Goal: Task Accomplishment & Management: Use online tool/utility

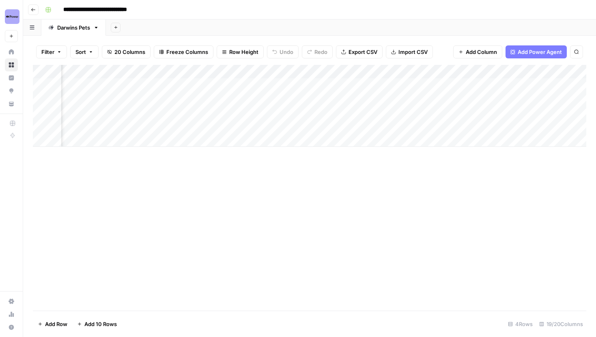
scroll to position [0, 1092]
click at [216, 72] on div "Add Column" at bounding box center [310, 106] width 554 height 82
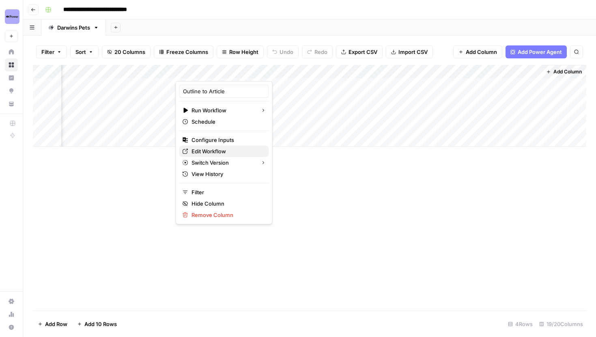
click at [205, 151] on span "Edit Workflow" at bounding box center [227, 151] width 71 height 8
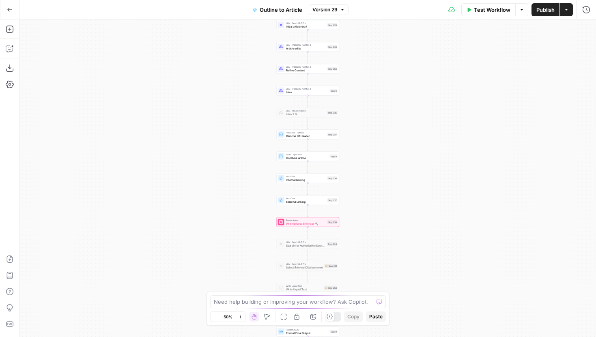
click at [241, 315] on icon "button" at bounding box center [240, 317] width 4 height 4
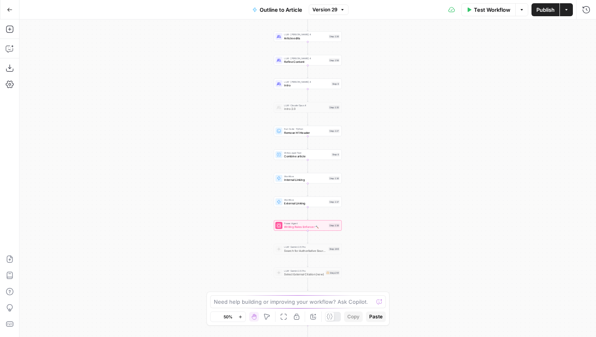
click at [241, 315] on icon "button" at bounding box center [240, 317] width 4 height 4
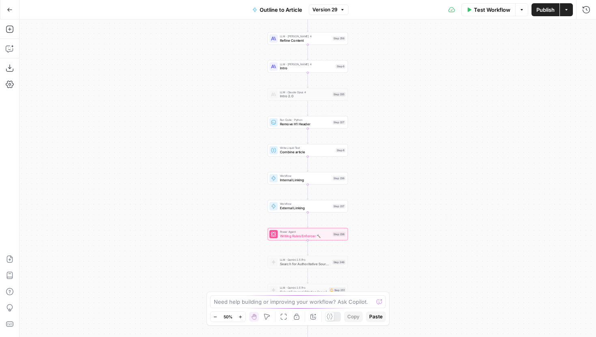
click at [241, 315] on icon "button" at bounding box center [240, 317] width 4 height 4
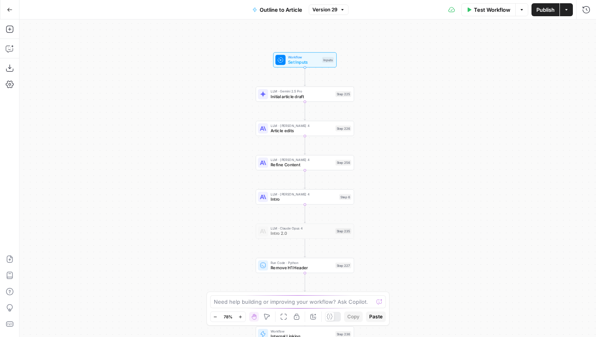
drag, startPoint x: 242, startPoint y: 73, endPoint x: 240, endPoint y: 229, distance: 156.3
click at [240, 229] on div "Workflow Set Inputs Inputs LLM · Gemini 2.5 Pro Initial article draft Step 225 …" at bounding box center [307, 178] width 577 height 318
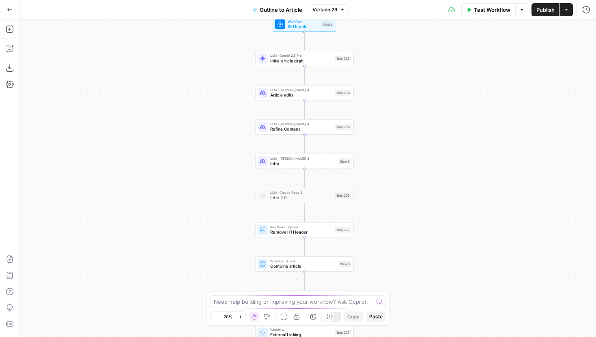
drag, startPoint x: 226, startPoint y: 189, endPoint x: 226, endPoint y: 109, distance: 80.0
click at [226, 109] on div "Workflow Set Inputs Inputs LLM · Gemini 2.5 Pro Initial article draft Step 225 …" at bounding box center [307, 178] width 577 height 318
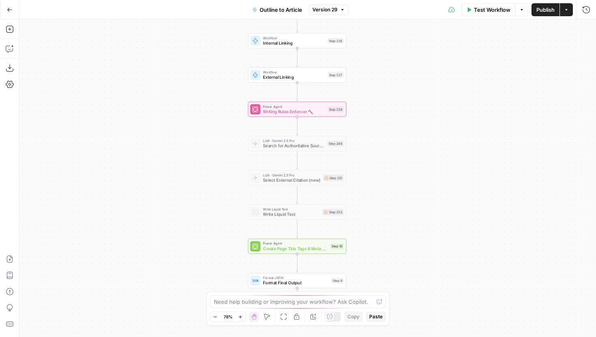
drag, startPoint x: 222, startPoint y: 77, endPoint x: 222, endPoint y: 28, distance: 49.1
click at [222, 28] on div "Workflow Set Inputs Inputs LLM · Gemini 2.5 Pro Initial article draft Step 225 …" at bounding box center [307, 178] width 577 height 318
click at [293, 41] on span "Internal Linking" at bounding box center [294, 43] width 62 height 6
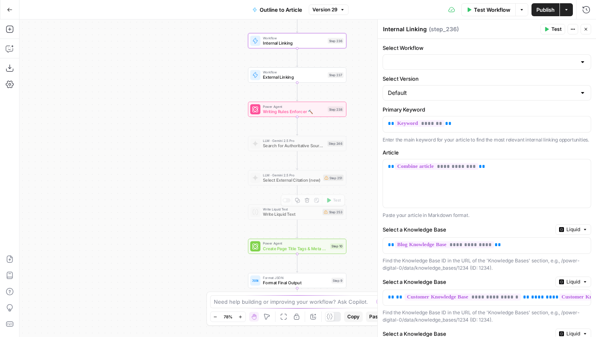
type input "Internal Linking"
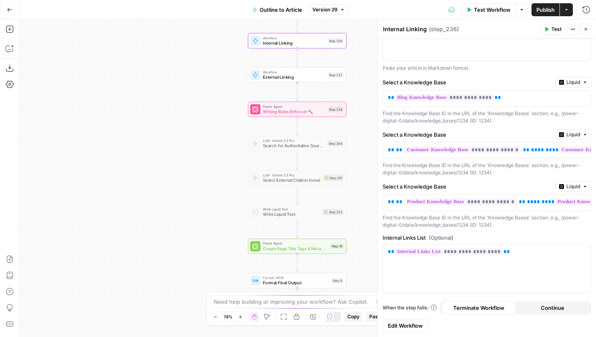
click at [419, 321] on link "Edit Workflow" at bounding box center [405, 325] width 45 height 13
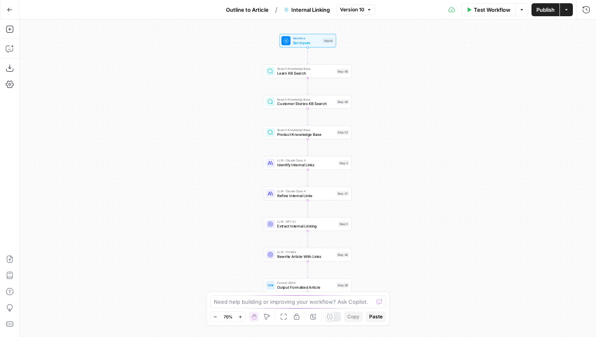
click at [322, 72] on span "Learn KB Search" at bounding box center [305, 74] width 57 height 6
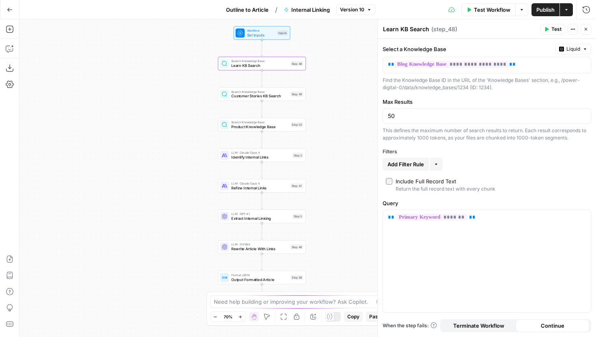
drag, startPoint x: 239, startPoint y: 117, endPoint x: 180, endPoint y: 105, distance: 60.4
click at [180, 105] on div "Workflow Set Inputs Inputs Search Knowledge Base Learn KB Search Step 48 Search…" at bounding box center [307, 178] width 577 height 318
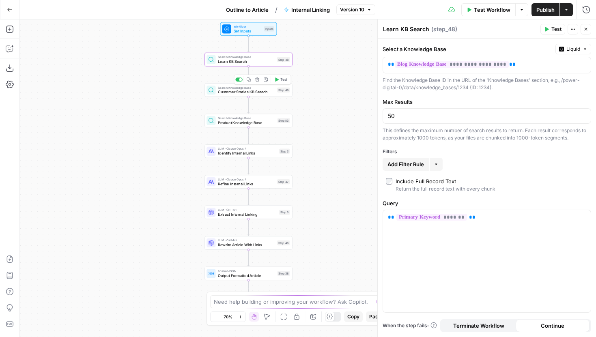
click at [230, 93] on span "Customer Stories KB Search" at bounding box center [246, 92] width 57 height 6
click at [225, 122] on span "Product Knowledge Base" at bounding box center [246, 123] width 57 height 6
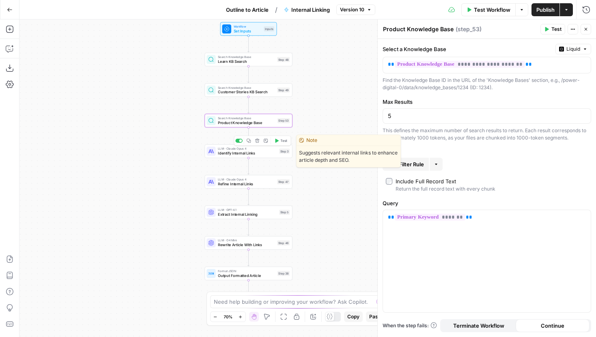
click at [224, 152] on span "Identify Internal Links" at bounding box center [247, 154] width 59 height 6
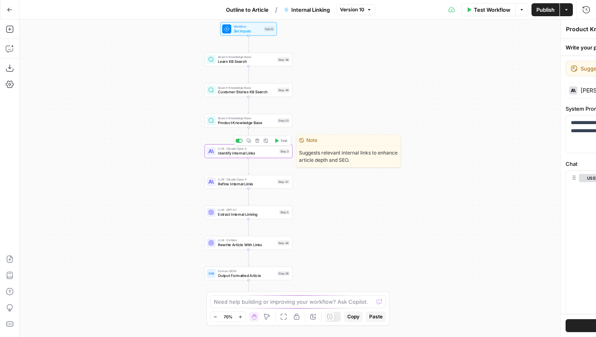
type textarea "Identify Internal Links"
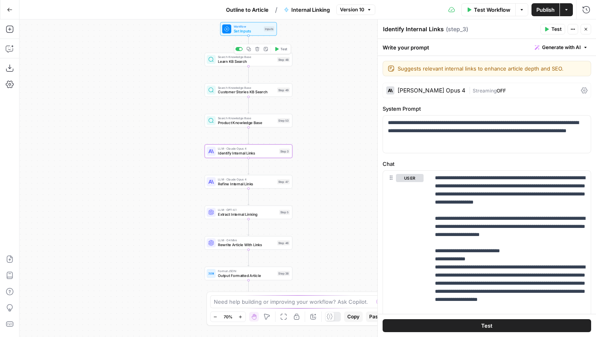
click at [230, 65] on div "Search Knowledge Base Learn KB Search Step 48 Copy step Delete step Add Note Te…" at bounding box center [249, 59] width 88 height 13
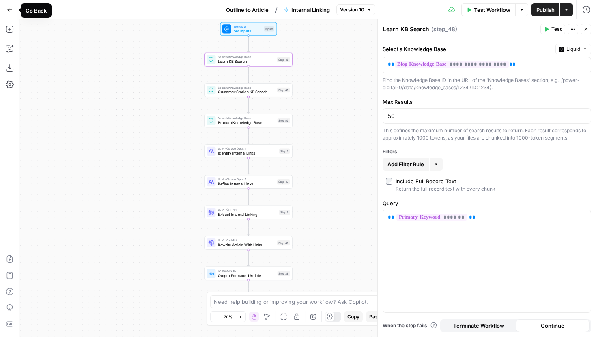
click at [8, 8] on icon "button" at bounding box center [10, 10] width 6 height 6
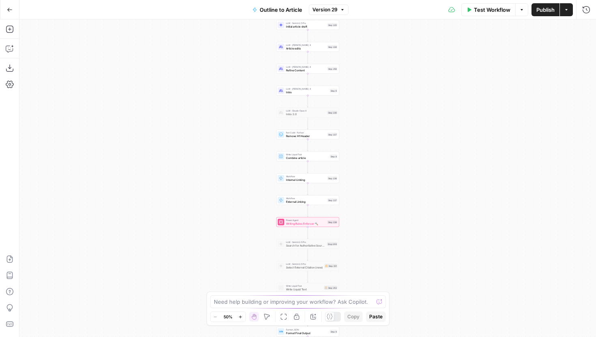
click at [14, 10] on button "Go Back" at bounding box center [9, 9] width 15 height 15
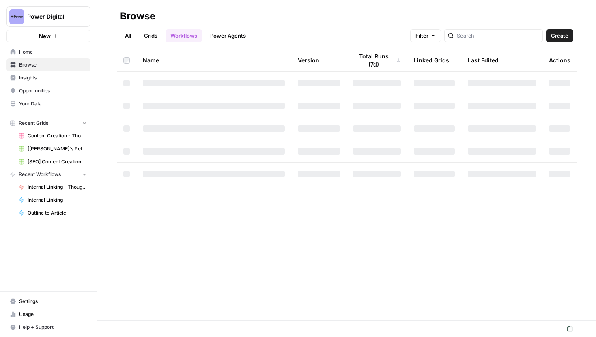
click at [16, 12] on img "Workspace: Power Digital" at bounding box center [16, 16] width 15 height 15
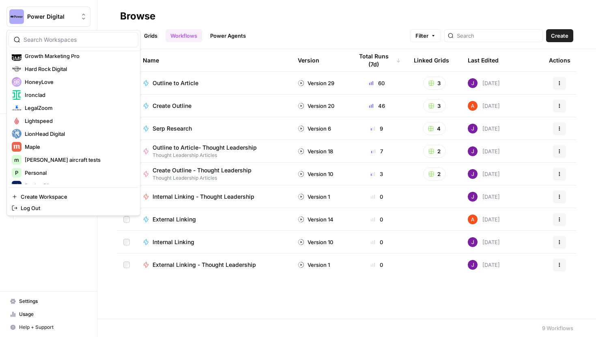
scroll to position [168, 0]
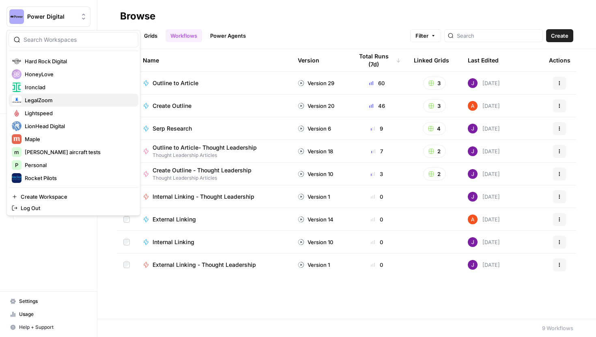
click at [58, 102] on span "LegalZoom" at bounding box center [78, 100] width 107 height 8
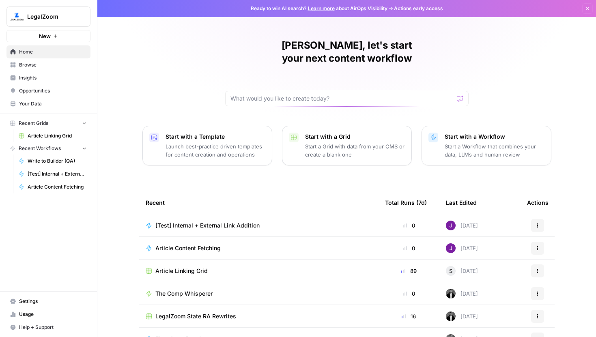
click at [59, 132] on span "Article Linking Grid" at bounding box center [57, 135] width 59 height 7
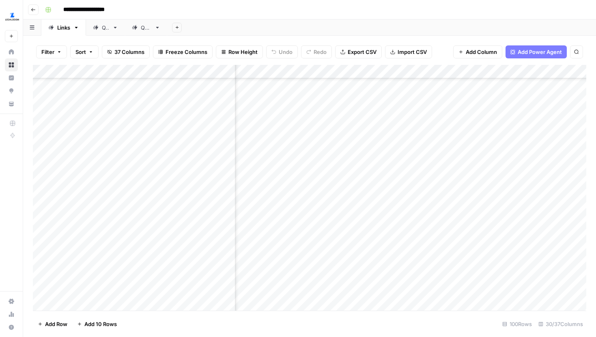
scroll to position [293, 1672]
click at [464, 140] on div "Add Column" at bounding box center [310, 188] width 554 height 246
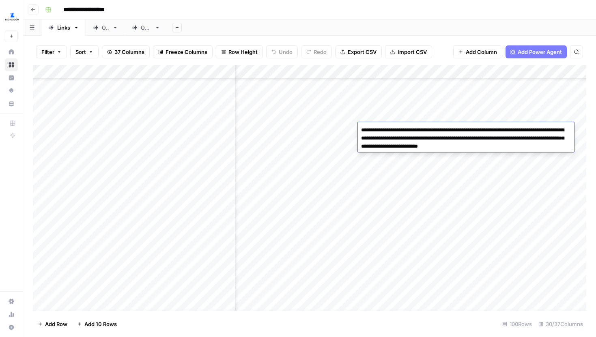
drag, startPoint x: 537, startPoint y: 145, endPoint x: 361, endPoint y: 128, distance: 176.2
click at [361, 128] on textarea "**********" at bounding box center [466, 139] width 216 height 28
click at [542, 142] on textarea "**********" at bounding box center [466, 139] width 216 height 28
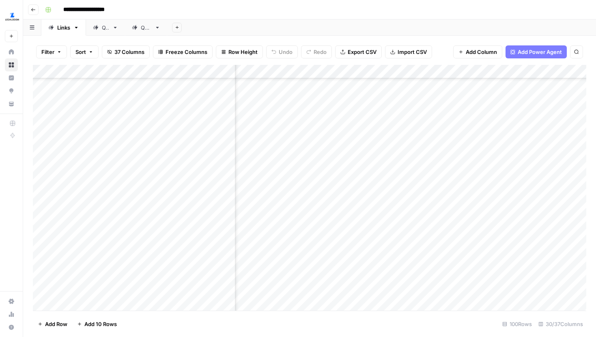
click at [470, 33] on div "Add Sheet" at bounding box center [381, 27] width 429 height 16
click at [447, 130] on div "Add Column" at bounding box center [310, 188] width 554 height 246
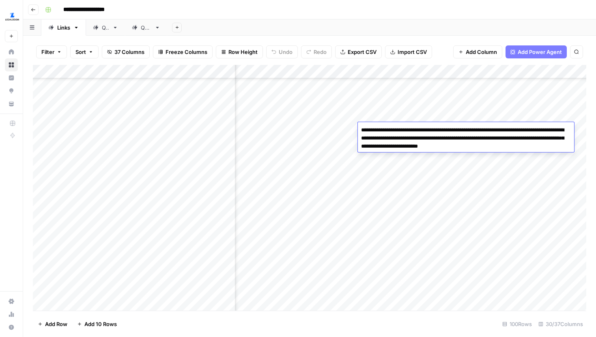
click at [447, 130] on textarea "**********" at bounding box center [466, 139] width 216 height 28
drag, startPoint x: 531, startPoint y: 147, endPoint x: 360, endPoint y: 129, distance: 172.2
click at [360, 129] on textarea "**********" at bounding box center [466, 139] width 216 height 28
click at [411, 179] on div "Add Column" at bounding box center [310, 188] width 554 height 246
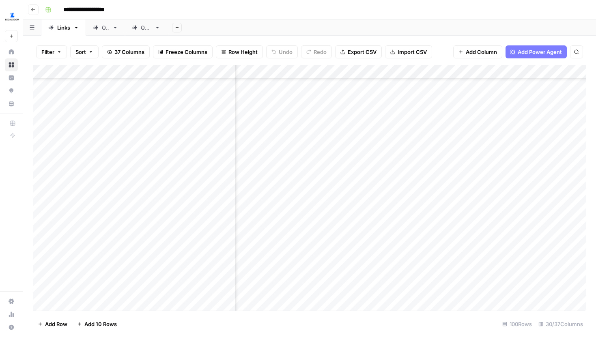
click at [412, 232] on div "Add Column" at bounding box center [310, 188] width 554 height 246
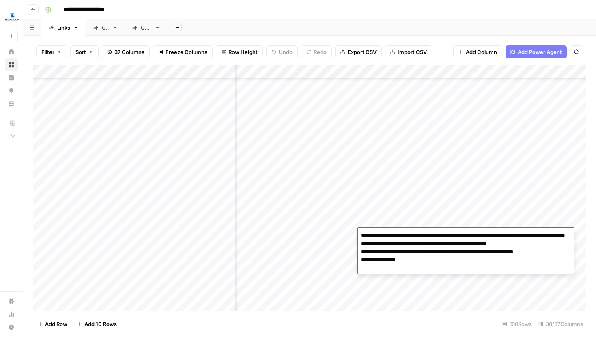
click at [446, 268] on textarea "**********" at bounding box center [466, 252] width 216 height 44
drag, startPoint x: 548, startPoint y: 267, endPoint x: 360, endPoint y: 231, distance: 191.3
click at [360, 231] on textarea "**********" at bounding box center [466, 252] width 216 height 44
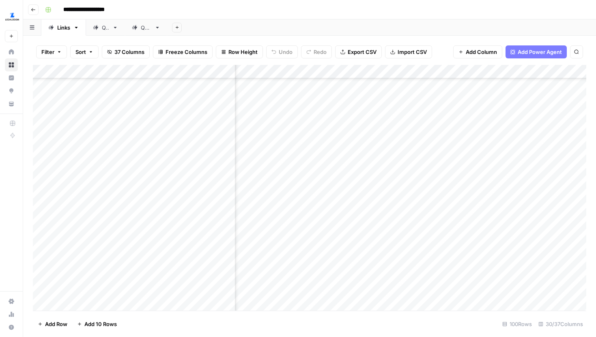
click at [330, 238] on div "Add Column" at bounding box center [310, 188] width 554 height 246
click at [339, 235] on div "Add Column" at bounding box center [310, 188] width 554 height 246
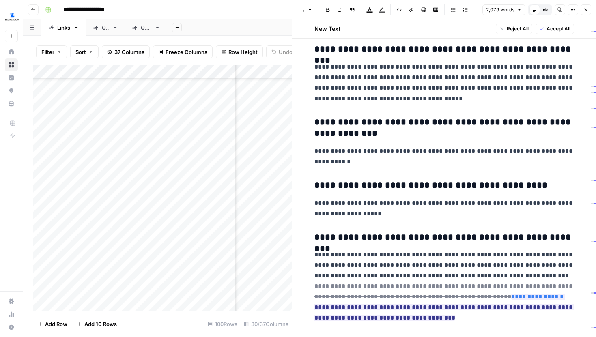
scroll to position [2370, 0]
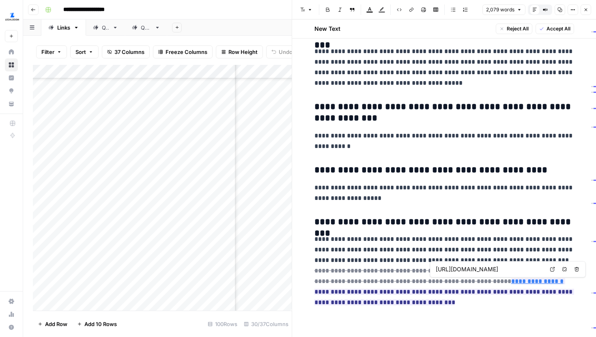
click at [553, 271] on icon at bounding box center [552, 269] width 5 height 5
click at [586, 9] on icon "button" at bounding box center [586, 10] width 3 height 3
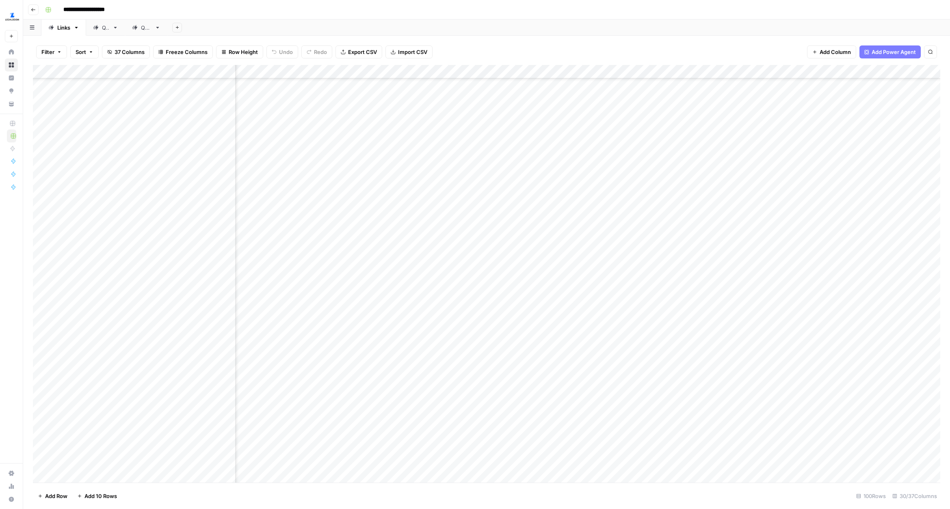
scroll to position [103, 1457]
click at [371, 69] on div "Add Column" at bounding box center [486, 274] width 907 height 418
click at [358, 152] on span "Edit Workflow" at bounding box center [360, 151] width 71 height 8
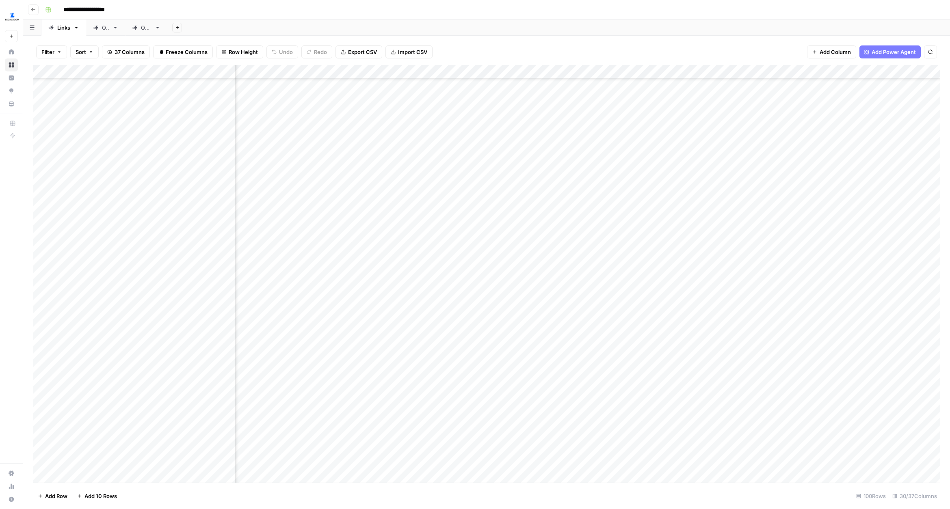
click at [469, 295] on div "Add Column" at bounding box center [486, 274] width 907 height 418
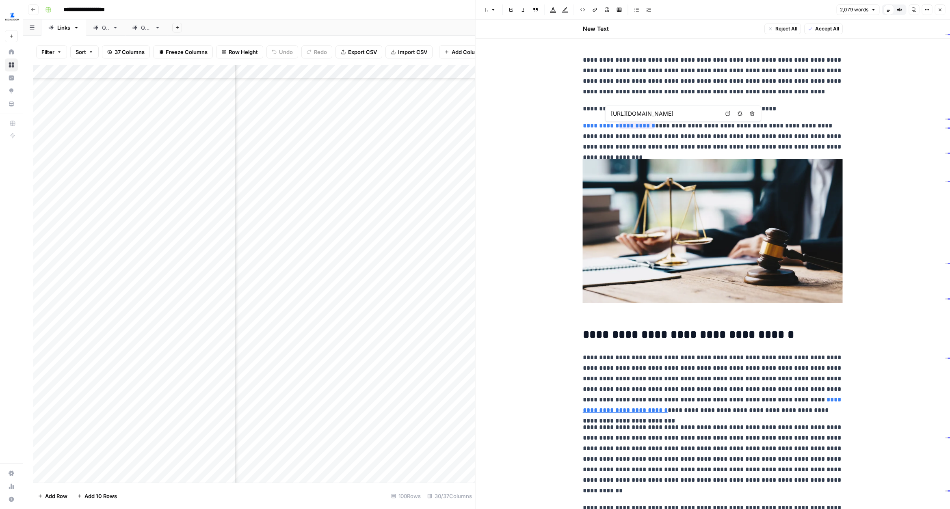
type input "https://www.legalzoom.com/articles/what-is-a-living-will"
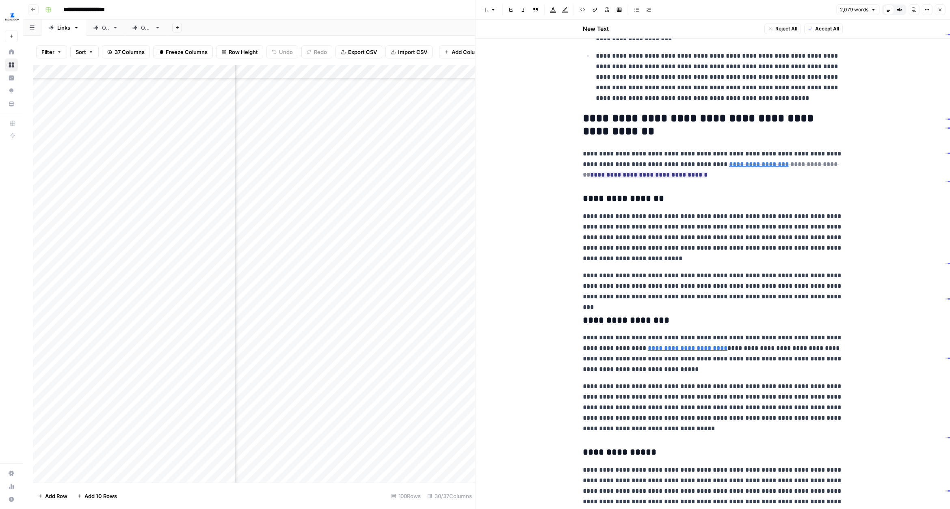
scroll to position [744, 0]
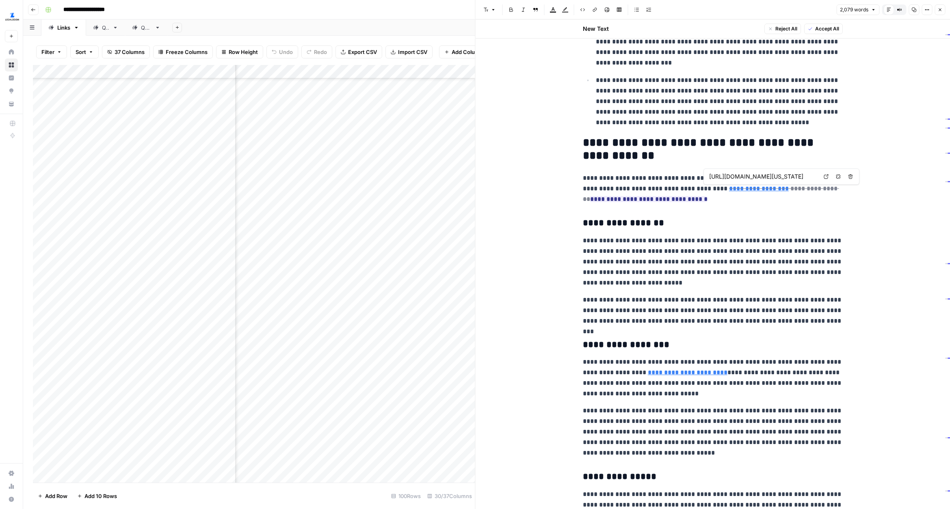
click at [826, 178] on icon at bounding box center [826, 177] width 4 height 4
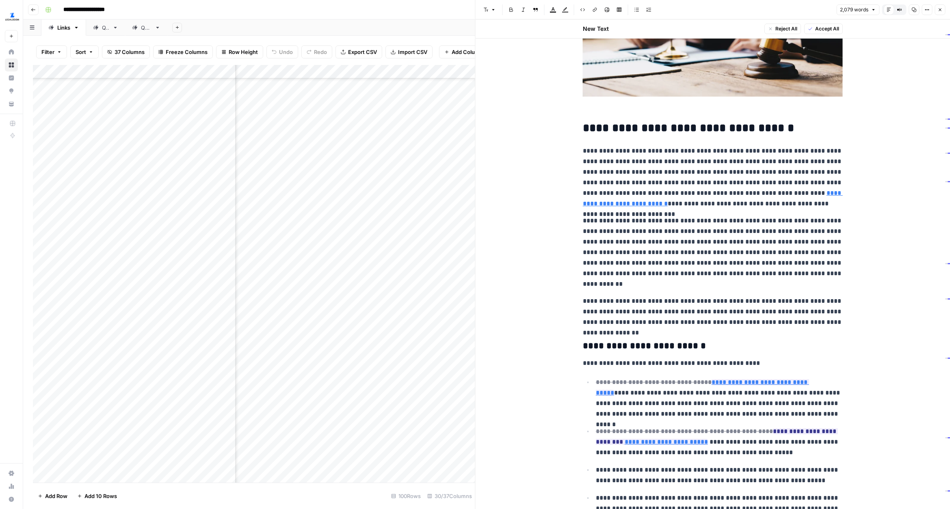
scroll to position [0, 0]
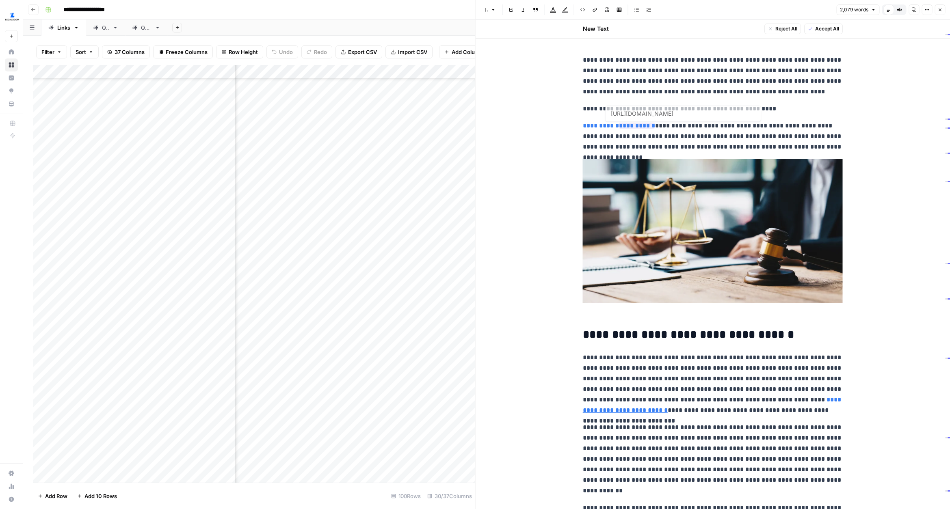
type input "https://www.legalzoom.com/articles/what-is-a-living-will"
click at [702, 114] on icon at bounding box center [700, 113] width 5 height 5
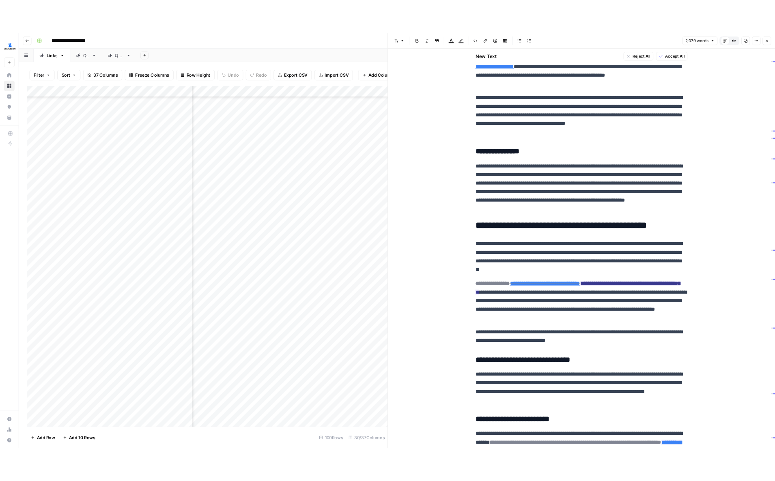
scroll to position [1070, 0]
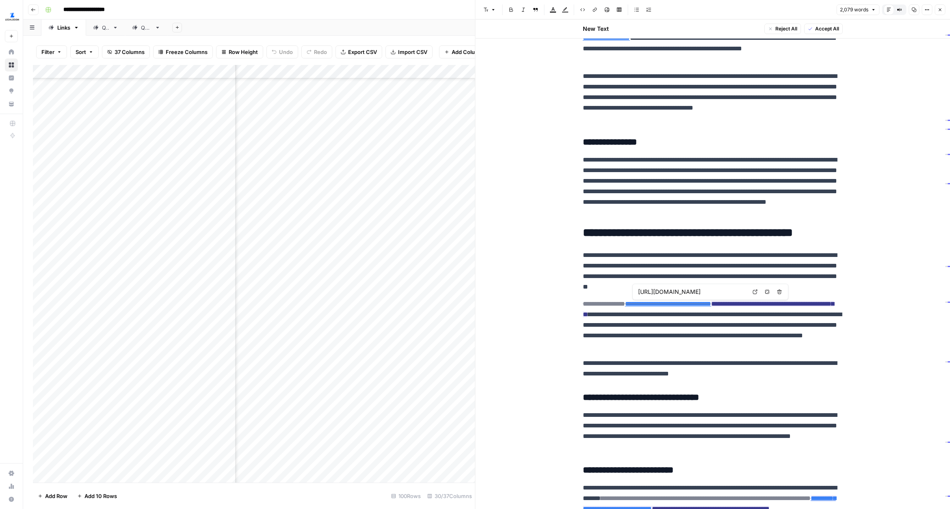
click at [752, 294] on link "Open in a new tab" at bounding box center [754, 292] width 11 height 11
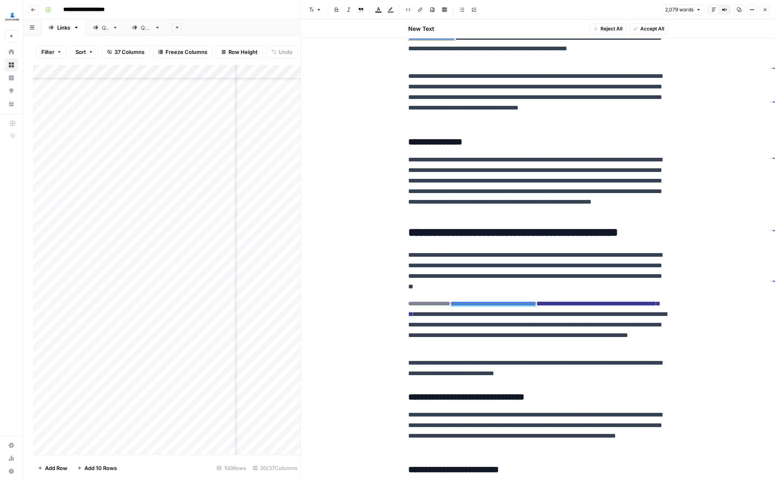
click at [768, 14] on button "Close" at bounding box center [765, 9] width 11 height 11
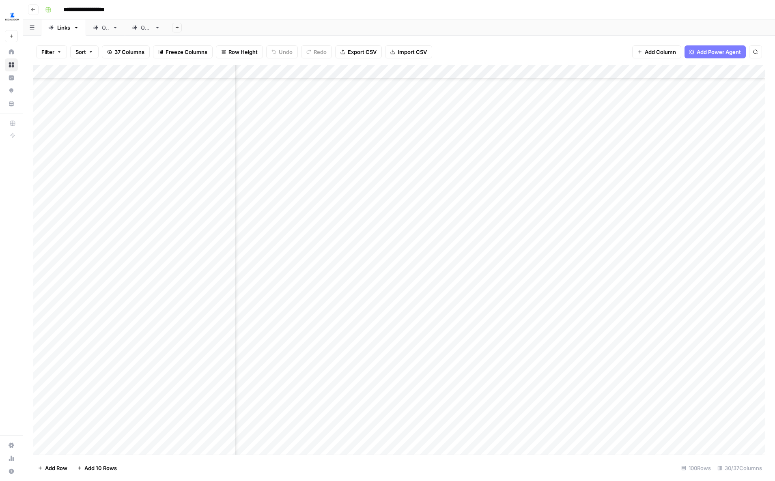
scroll to position [233, 414]
click at [289, 71] on div "Add Column" at bounding box center [399, 260] width 733 height 390
click at [313, 150] on span "Edit Workflow" at bounding box center [316, 151] width 71 height 8
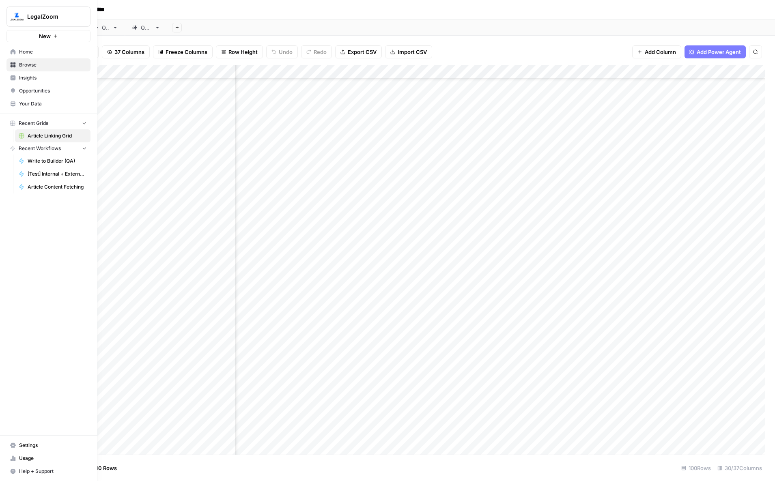
click at [13, 105] on icon at bounding box center [13, 105] width 4 height 2
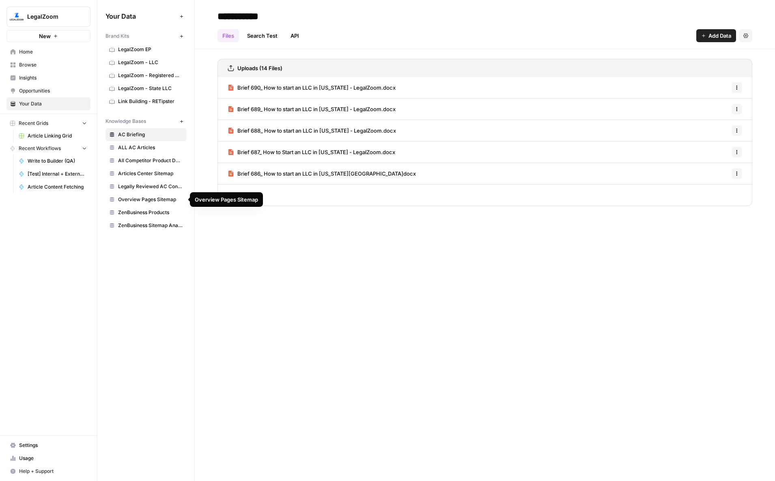
click at [161, 201] on span "Overview Pages Sitemap" at bounding box center [150, 199] width 65 height 7
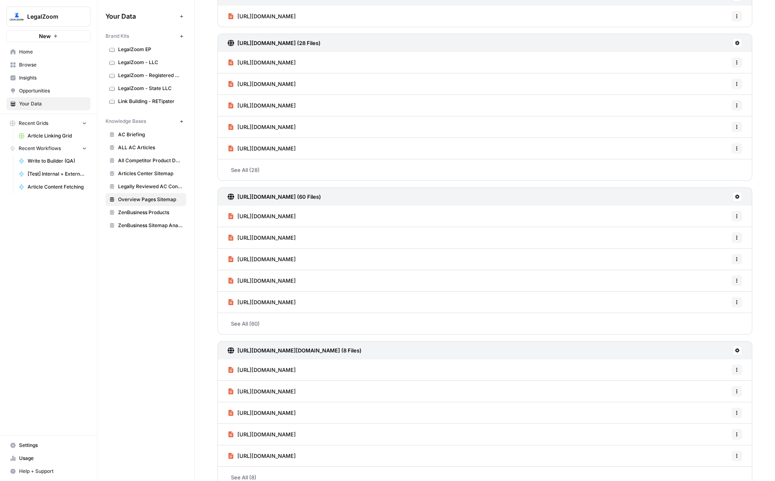
scroll to position [132, 0]
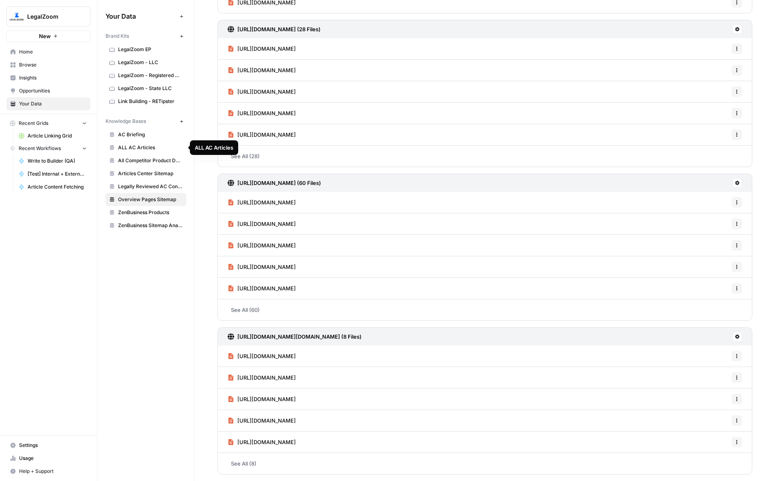
click at [154, 147] on span "ALL AC Articles" at bounding box center [150, 147] width 65 height 7
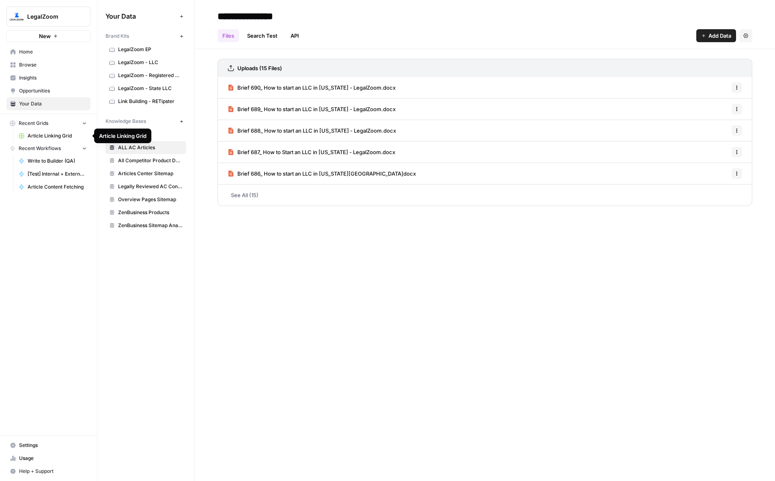
click at [65, 136] on span "Article Linking Grid" at bounding box center [57, 135] width 59 height 7
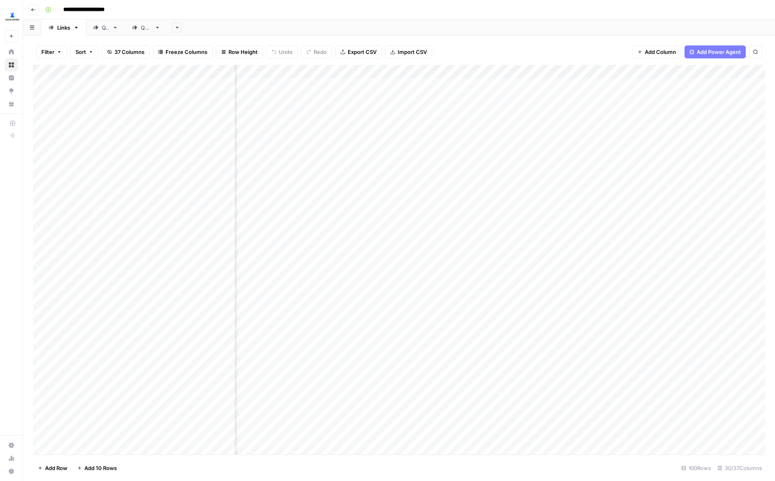
scroll to position [0, 429]
click at [299, 67] on div "Add Column" at bounding box center [399, 260] width 733 height 390
click at [289, 153] on span "Edit Workflow" at bounding box center [302, 151] width 71 height 8
click at [315, 71] on div "Add Column" at bounding box center [399, 260] width 733 height 390
click at [296, 142] on span "Configure Inputs" at bounding box center [302, 140] width 71 height 8
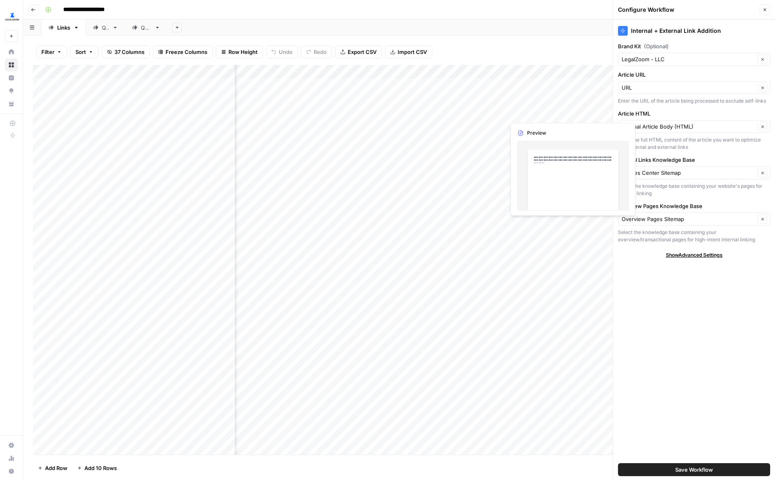
click at [693, 109] on div "Internal + External Link Addition Brand Kit (Optional) LegalZoom - LLC Clear Ar…" at bounding box center [694, 250] width 162 height 462
click at [706, 346] on div "Internal + External Link Addition Brand Kit (Optional) LegalZoom - LLC Clear Ar…" at bounding box center [694, 250] width 162 height 462
click at [699, 149] on div "Paste the full HTML content of the article you want to optimize with internal a…" at bounding box center [694, 143] width 152 height 15
click at [765, 8] on icon "button" at bounding box center [765, 9] width 5 height 5
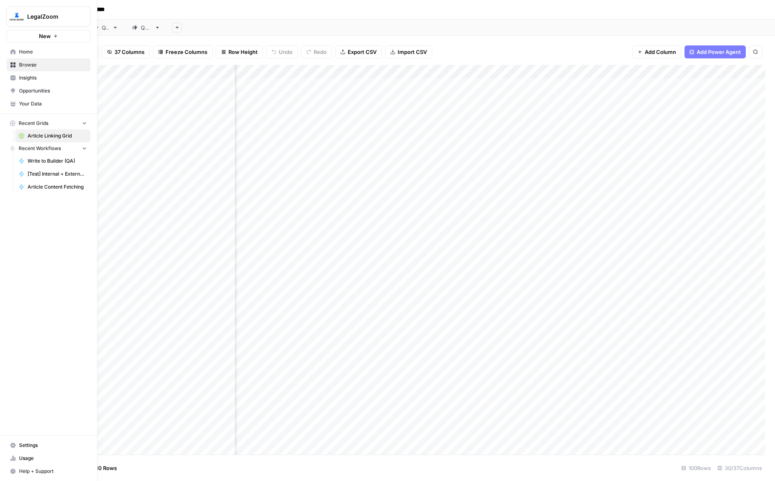
click at [26, 107] on span "Your Data" at bounding box center [53, 103] width 68 height 7
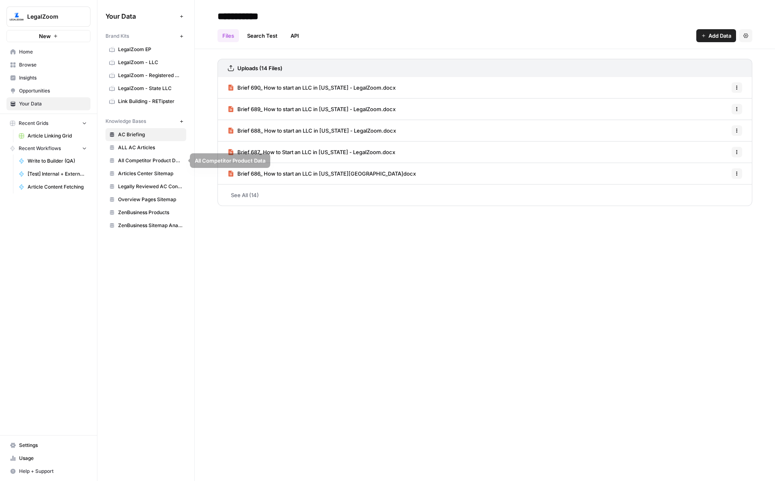
click at [156, 172] on span "Articles Center Sitemap" at bounding box center [150, 173] width 65 height 7
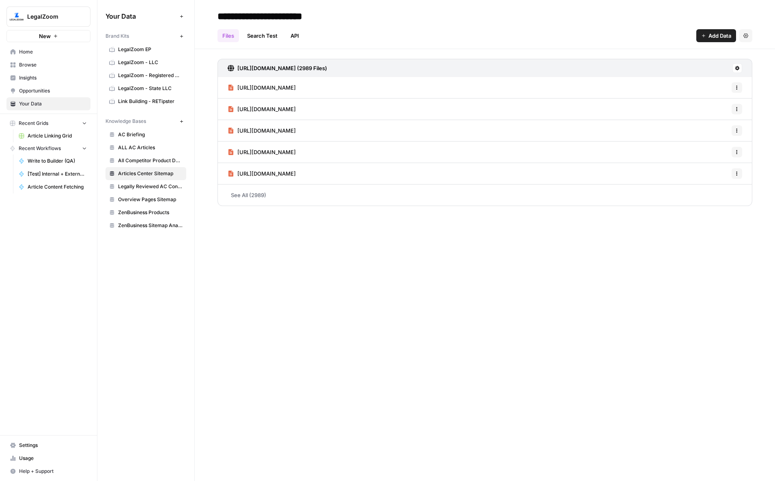
click at [258, 41] on link "Search Test" at bounding box center [262, 35] width 40 height 13
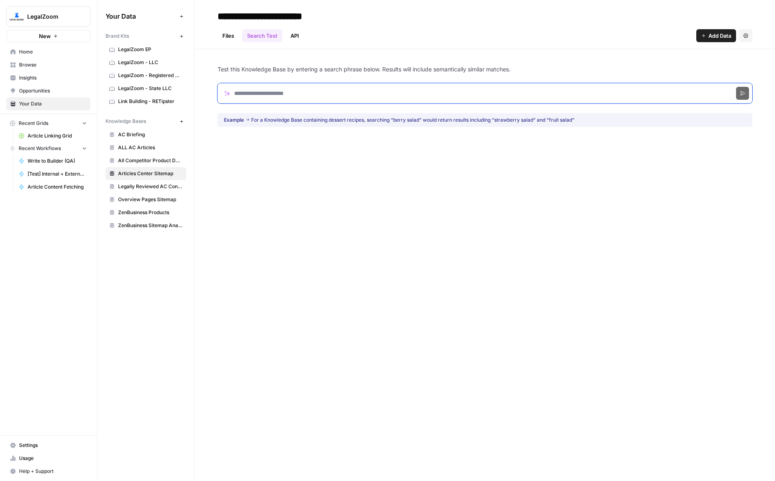
click at [286, 88] on input "Search phrase" at bounding box center [485, 93] width 535 height 20
paste input "**********"
type input "**********"
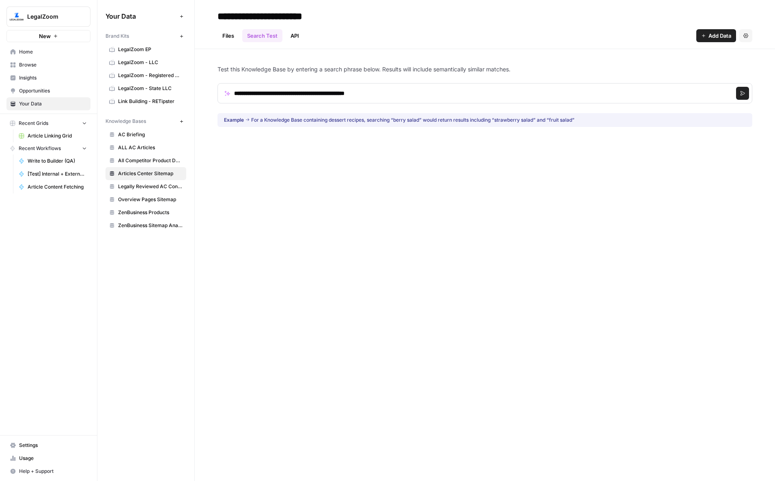
click at [743, 93] on icon "submit" at bounding box center [742, 93] width 5 height 5
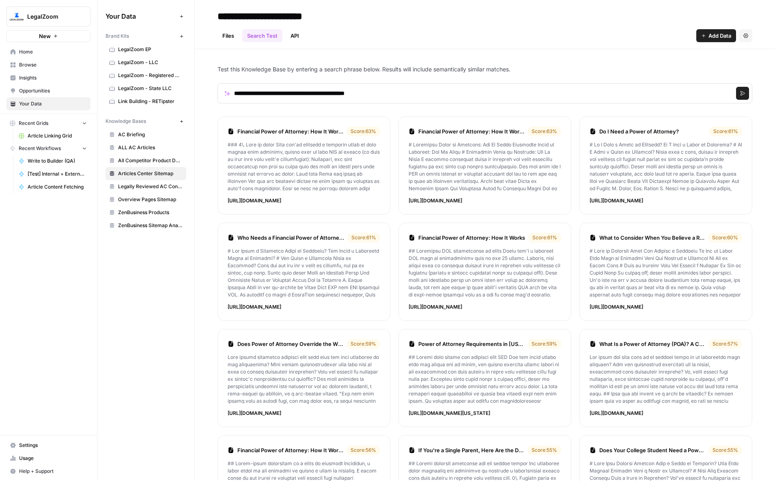
click at [155, 196] on span "Overview Pages Sitemap" at bounding box center [150, 199] width 65 height 7
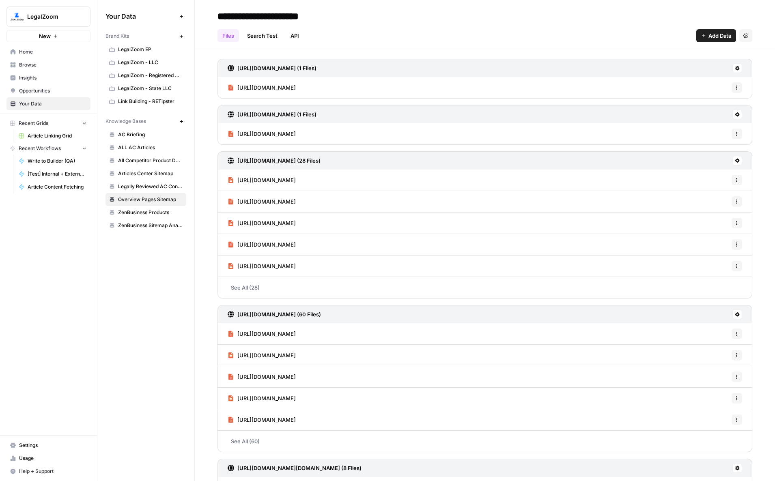
click at [260, 39] on link "Search Test" at bounding box center [262, 35] width 40 height 13
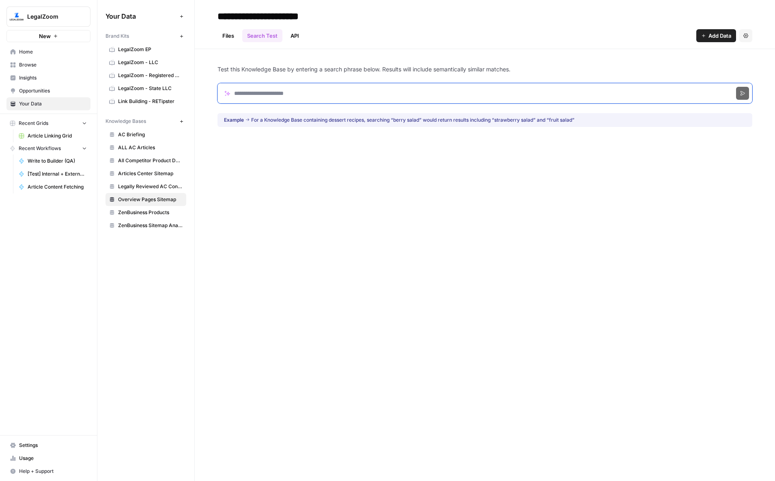
click at [300, 95] on input "Search phrase" at bounding box center [485, 93] width 535 height 20
paste input "**********"
type input "**********"
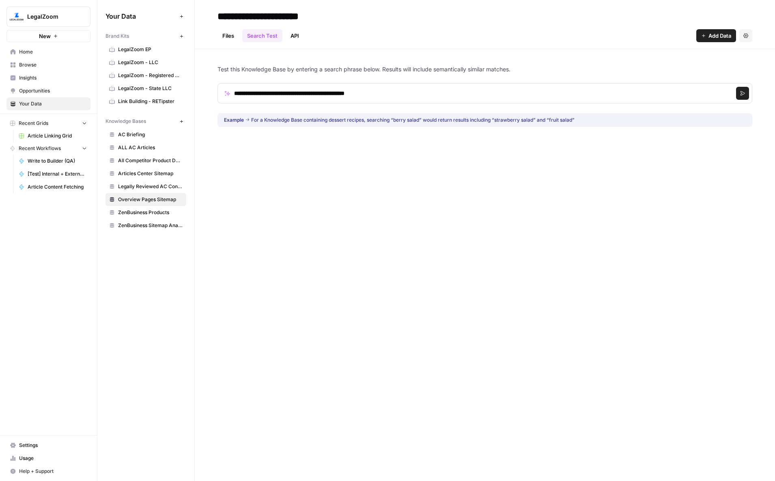
click at [737, 95] on button "Search" at bounding box center [742, 93] width 13 height 13
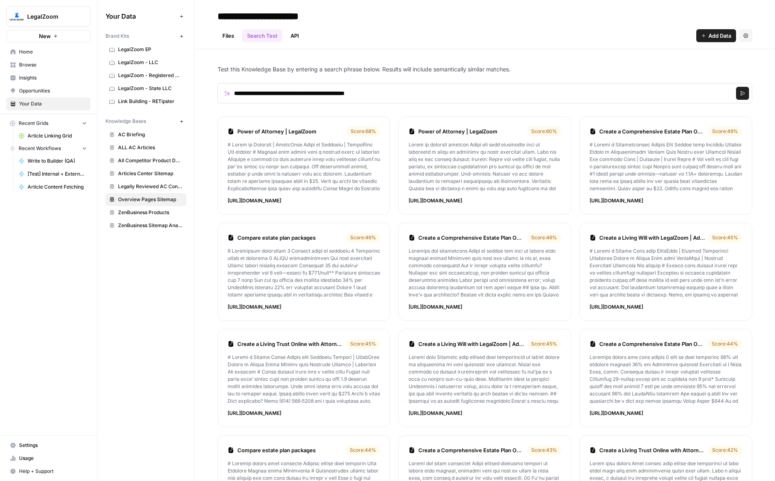
drag, startPoint x: 228, startPoint y: 200, endPoint x: 389, endPoint y: 210, distance: 160.7
click at [389, 210] on li "Power of Attorney | LegalZoom Score: 68 % https://www.legalzoom.com/personal/es…" at bounding box center [304, 166] width 173 height 98
click at [289, 130] on link "Power of Attorney | LegalZoom" at bounding box center [290, 131] width 106 height 8
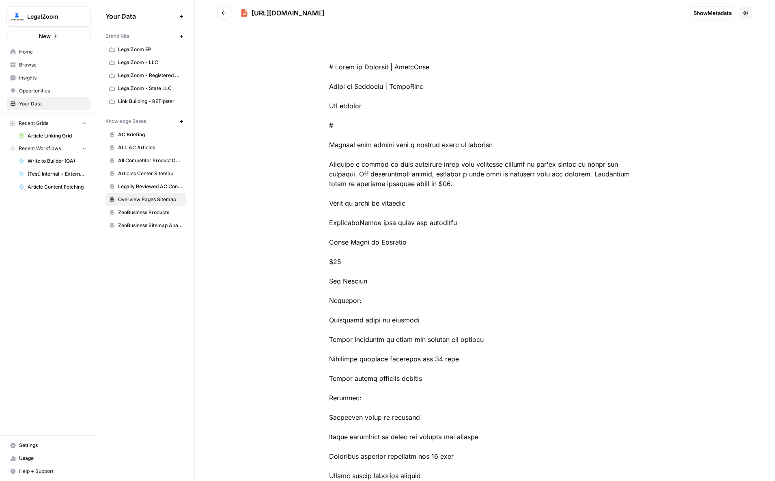
click at [709, 21] on header "https://www.legalzoom.com/personal/estate-planning/power-of-attorney-overview.h…" at bounding box center [485, 13] width 581 height 26
click at [708, 14] on span "Show Metadata" at bounding box center [713, 13] width 38 height 8
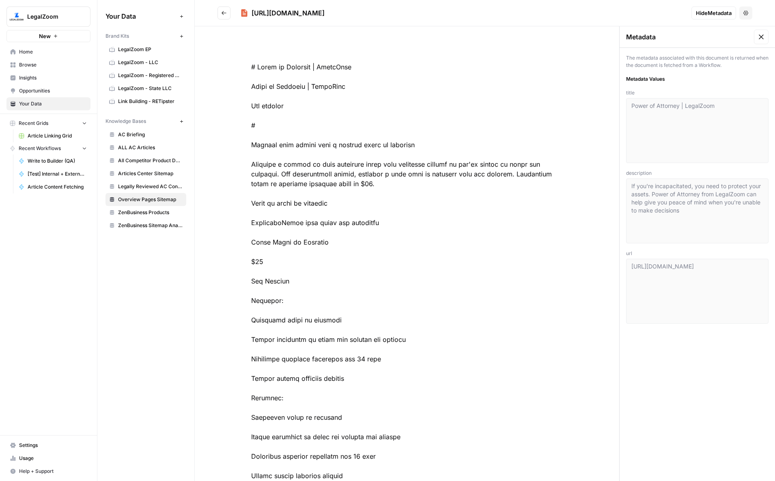
click at [630, 268] on div "https://www.legalzoom.com/personal/estate-planning/power-of-attorney-overview.h…" at bounding box center [697, 291] width 142 height 65
click at [227, 15] on button "Go back" at bounding box center [224, 12] width 13 height 13
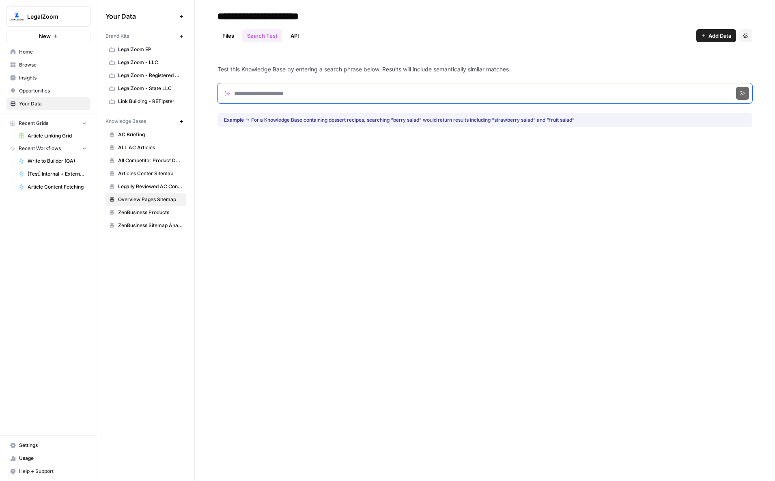
click at [266, 88] on input "Search phrase" at bounding box center [485, 93] width 535 height 20
click at [291, 93] on input "Search phrase" at bounding box center [485, 93] width 535 height 20
paste input "**********"
type input "**********"
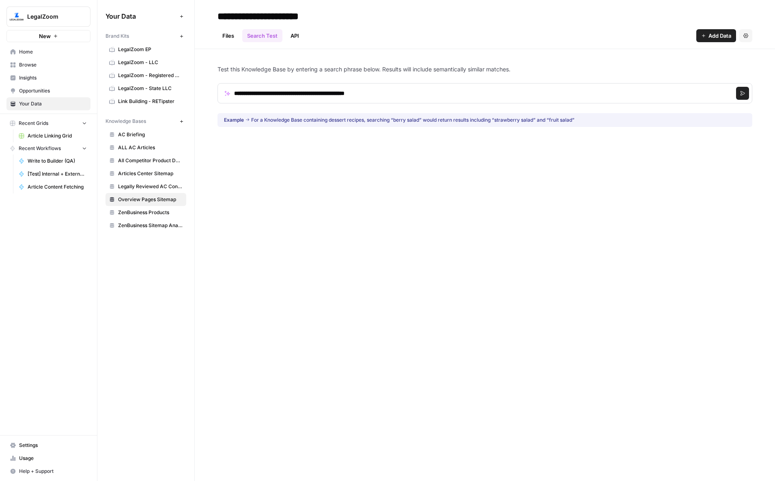
click at [745, 95] on icon "submit" at bounding box center [742, 93] width 5 height 5
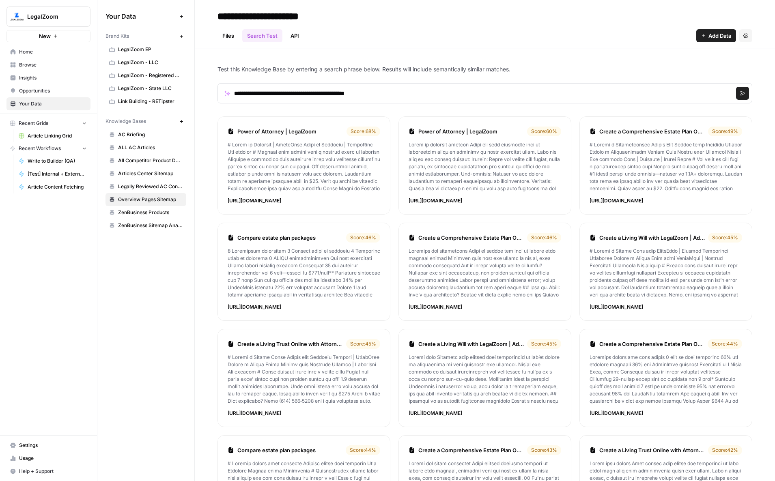
click at [442, 133] on link "Power of Attorney | LegalZoom" at bounding box center [472, 131] width 106 height 8
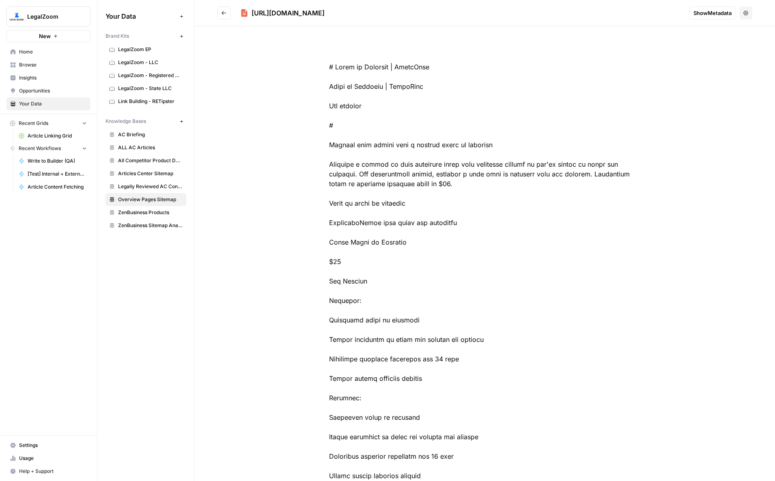
click at [700, 14] on span "Show Metadata" at bounding box center [713, 13] width 38 height 8
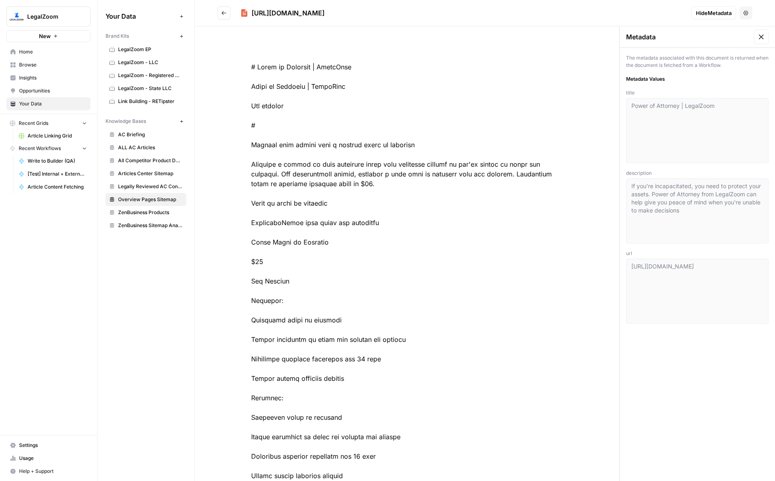
click at [613, 266] on div "https://www.legalzoom.com/personal/estate-planning/power-of-attorney-overview.h…" at bounding box center [485, 240] width 581 height 481
click at [222, 15] on icon "Go back" at bounding box center [224, 13] width 6 height 6
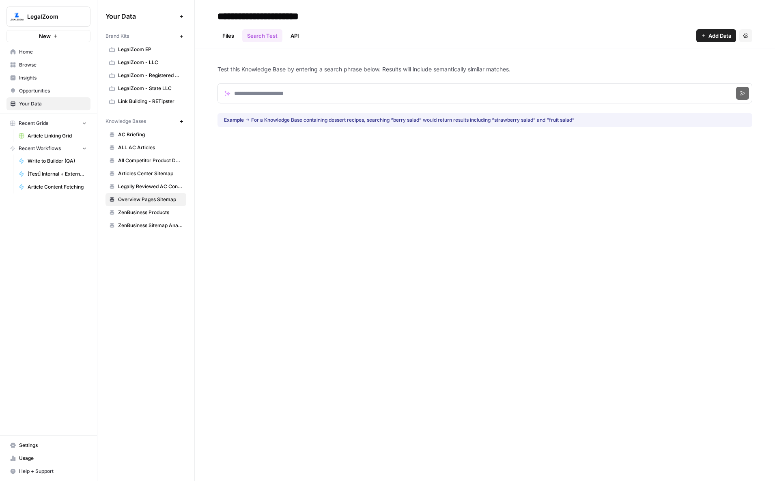
click at [42, 131] on link "Article Linking Grid" at bounding box center [53, 136] width 76 height 13
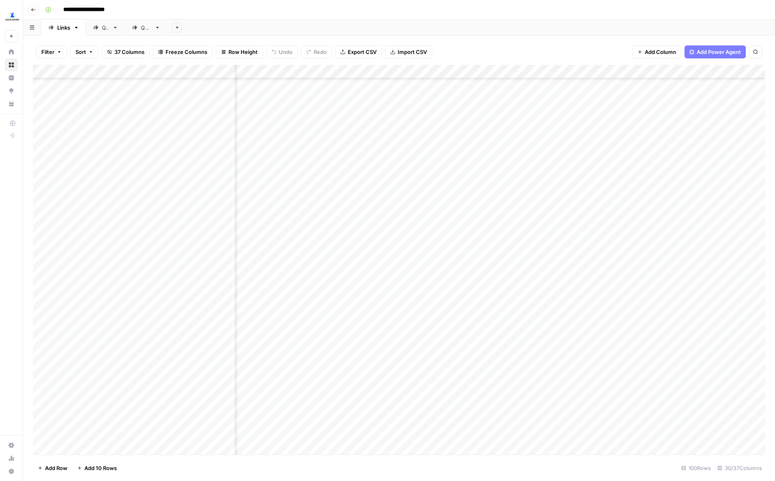
scroll to position [294, 1694]
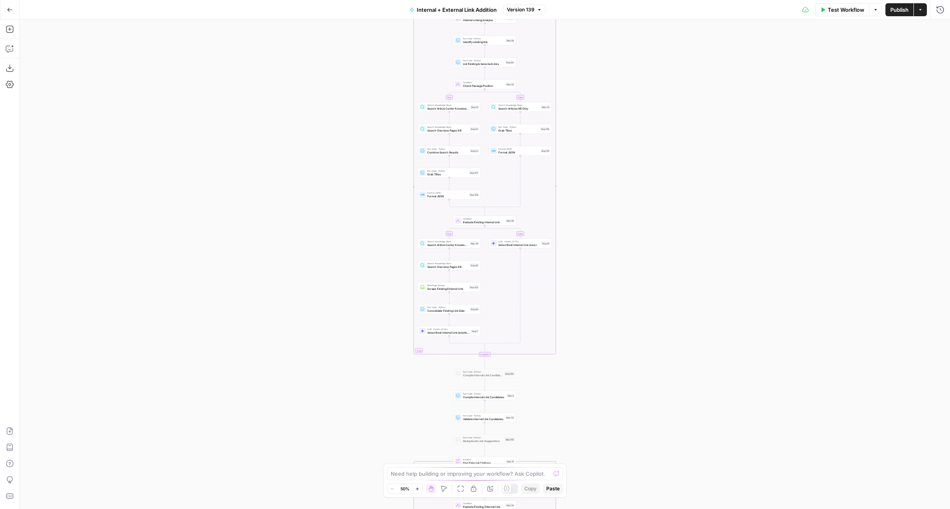
drag, startPoint x: 648, startPoint y: 115, endPoint x: 581, endPoint y: 309, distance: 205.3
click at [581, 309] on div "true false true false true false Workflow Set Inputs Inputs Run Code · Python R…" at bounding box center [484, 264] width 930 height 490
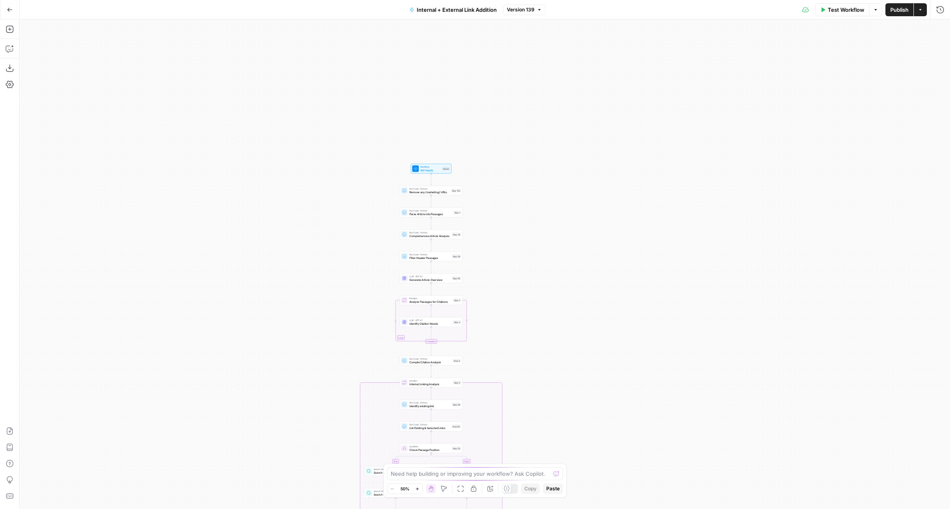
drag, startPoint x: 565, startPoint y: 258, endPoint x: 574, endPoint y: 420, distance: 161.8
click at [574, 420] on div "true false true false true false Workflow Set Inputs Inputs Run Code · Python R…" at bounding box center [484, 264] width 930 height 490
click at [418, 491] on button "Zoom In" at bounding box center [417, 489] width 10 height 10
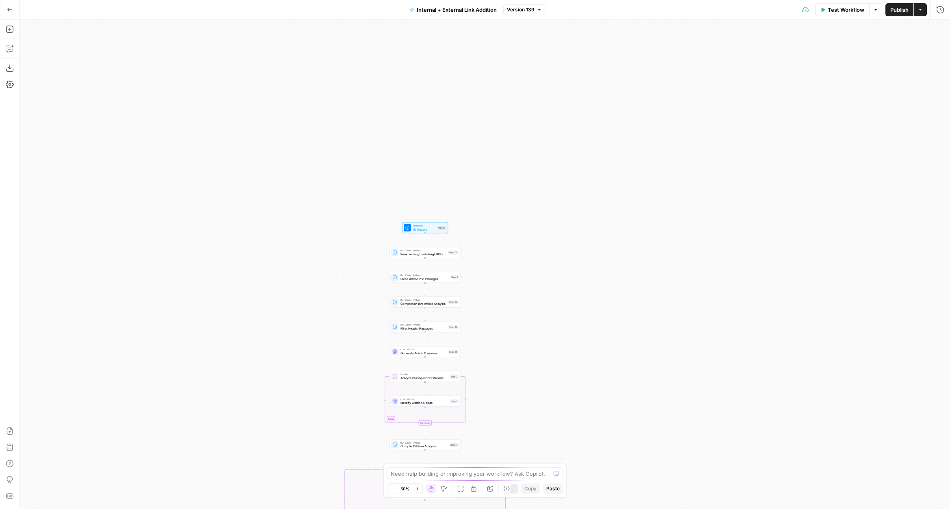
click at [418, 491] on button "Zoom In" at bounding box center [417, 489] width 10 height 10
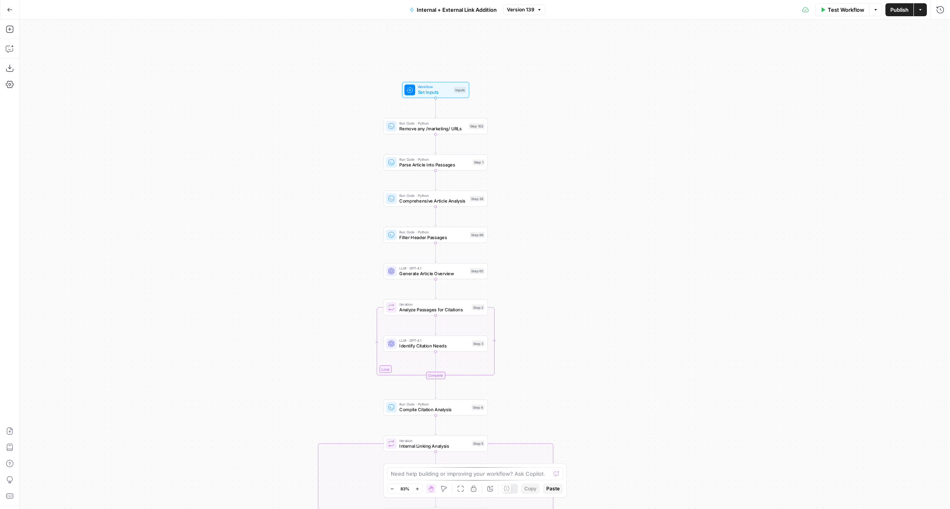
drag, startPoint x: 520, startPoint y: 382, endPoint x: 555, endPoint y: 289, distance: 99.4
click at [555, 289] on div "true false true false true false Workflow Set Inputs Inputs Run Code · Python R…" at bounding box center [484, 264] width 930 height 490
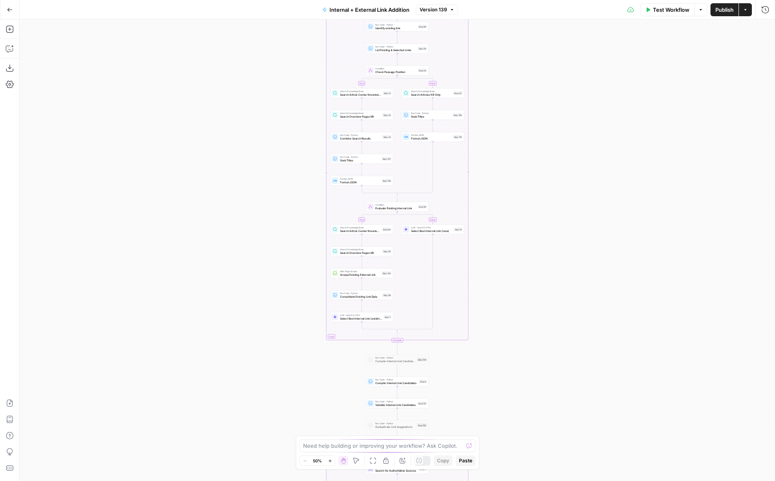
drag, startPoint x: 531, startPoint y: 219, endPoint x: 504, endPoint y: 279, distance: 65.8
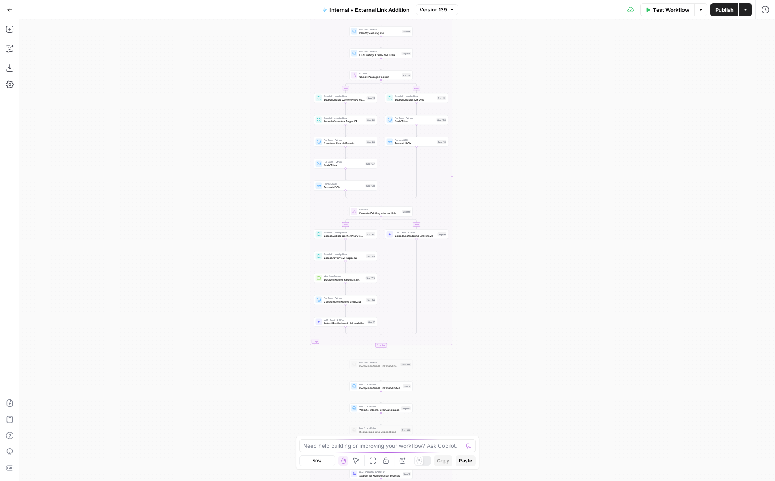
drag, startPoint x: 504, startPoint y: 279, endPoint x: 488, endPoint y: 284, distance: 17.0
click at [488, 284] on div "true false true false true false Workflow Set Inputs Inputs Run Code · Python R…" at bounding box center [397, 250] width 756 height 462
click at [500, 383] on div "true false true false true false Workflow Set Inputs Inputs Run Code · Python R…" at bounding box center [397, 250] width 756 height 462
click at [421, 446] on div "Show/Hide Test Outputs H" at bounding box center [423, 445] width 70 height 8
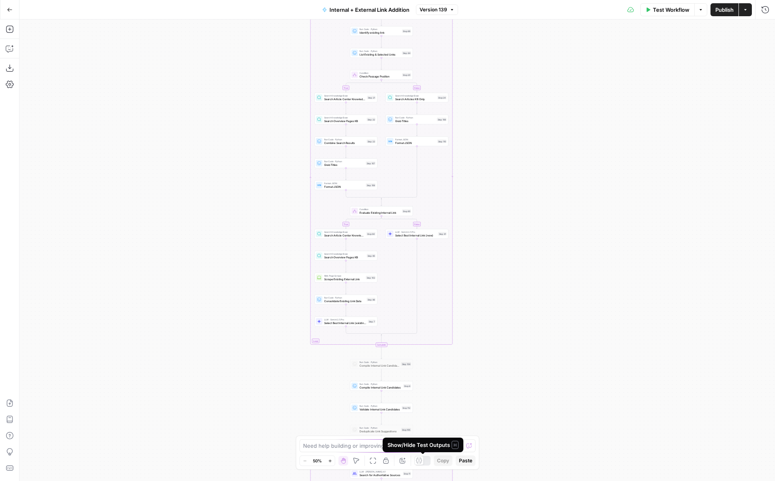
click at [503, 362] on div "true false true false true false Workflow Set Inputs Inputs Run Code · Python R…" at bounding box center [397, 250] width 756 height 462
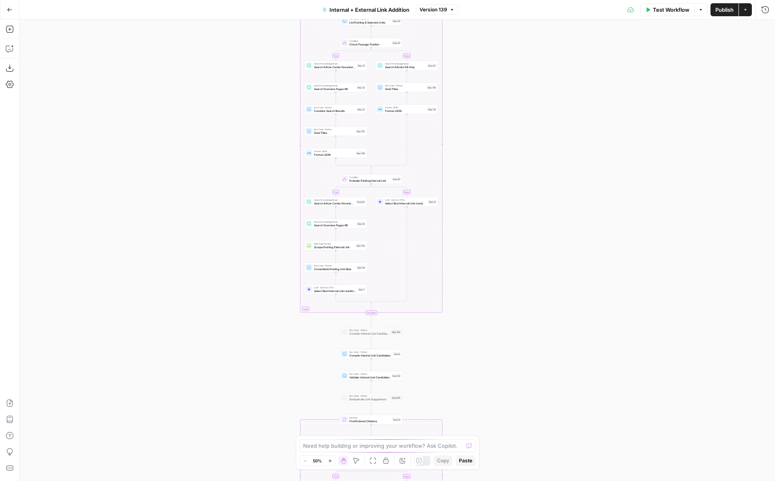
drag, startPoint x: 499, startPoint y: 269, endPoint x: 488, endPoint y: 143, distance: 126.4
click at [488, 143] on div "true false true false true false Workflow Set Inputs Inputs Run Code · Python R…" at bounding box center [397, 250] width 756 height 462
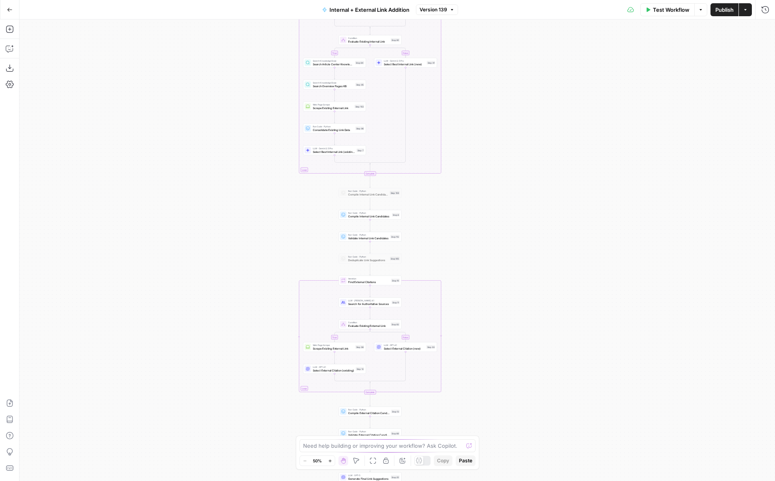
drag, startPoint x: 490, startPoint y: 309, endPoint x: 490, endPoint y: 259, distance: 50.3
click at [490, 259] on div "true false true false true false Workflow Set Inputs Inputs Run Code · Python R…" at bounding box center [397, 250] width 756 height 462
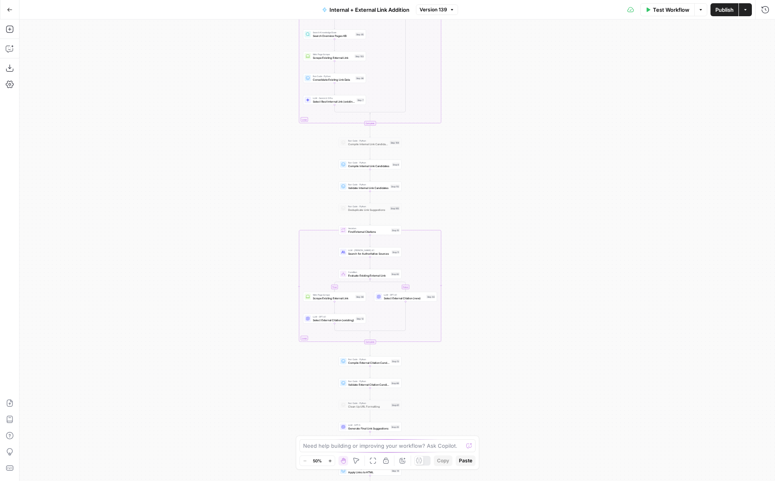
click at [330, 462] on icon "button" at bounding box center [330, 461] width 4 height 4
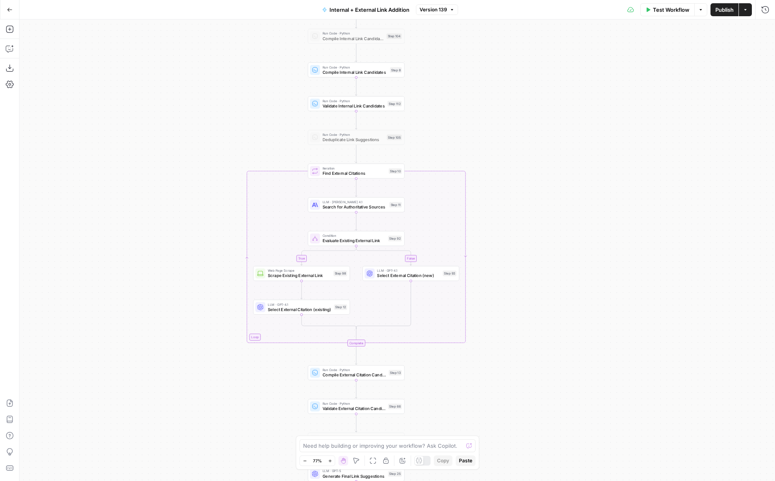
drag, startPoint x: 526, startPoint y: 368, endPoint x: 527, endPoint y: 320, distance: 48.3
click at [527, 320] on div "true false true false true false Workflow Set Inputs Inputs Run Code · Python R…" at bounding box center [397, 250] width 756 height 462
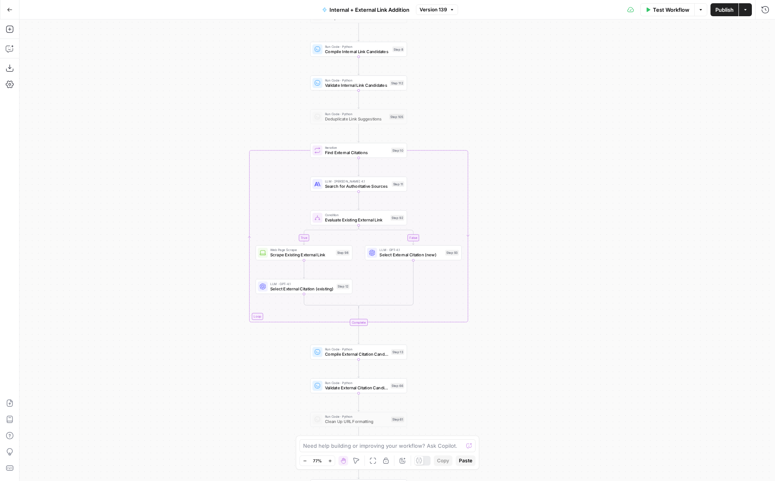
drag, startPoint x: 538, startPoint y: 340, endPoint x: 540, endPoint y: 401, distance: 61.3
click at [540, 400] on div "true false true false true false Workflow Set Inputs Inputs Run Code · Python R…" at bounding box center [397, 250] width 756 height 462
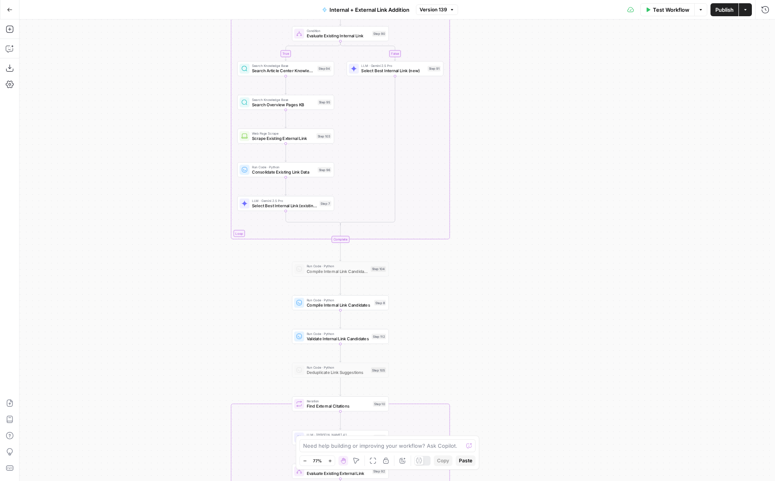
drag, startPoint x: 551, startPoint y: 183, endPoint x: 527, endPoint y: 369, distance: 187.1
click at [528, 369] on div "true false true false true false Workflow Set Inputs Inputs Run Code · Python R…" at bounding box center [397, 250] width 756 height 462
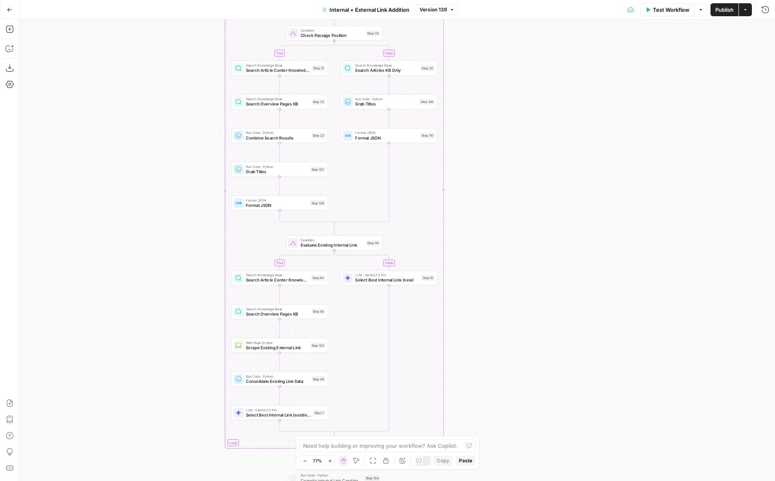
drag, startPoint x: 518, startPoint y: 196, endPoint x: 518, endPoint y: 407, distance: 211.1
click at [518, 407] on div "true false true false true false Workflow Set Inputs Inputs Run Code · Python R…" at bounding box center [397, 250] width 756 height 462
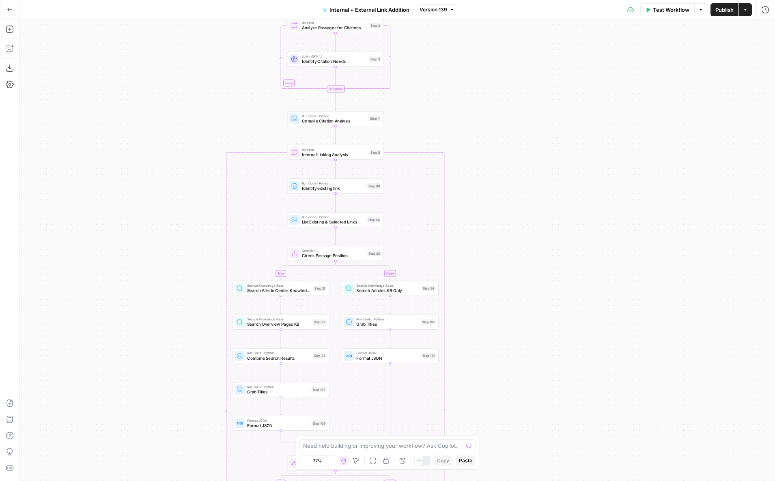
drag, startPoint x: 509, startPoint y: 224, endPoint x: 513, endPoint y: 401, distance: 177.0
click at [513, 401] on div "true false true false true false Workflow Set Inputs Inputs Run Code · Python R…" at bounding box center [397, 250] width 756 height 462
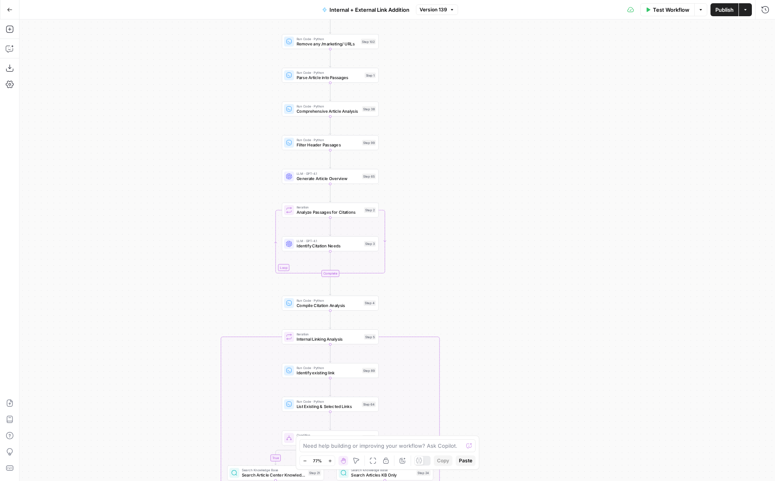
drag, startPoint x: 508, startPoint y: 214, endPoint x: 500, endPoint y: 223, distance: 12.7
click at [500, 223] on div "true false true false true false Workflow Set Inputs Inputs Run Code · Python R…" at bounding box center [397, 250] width 756 height 462
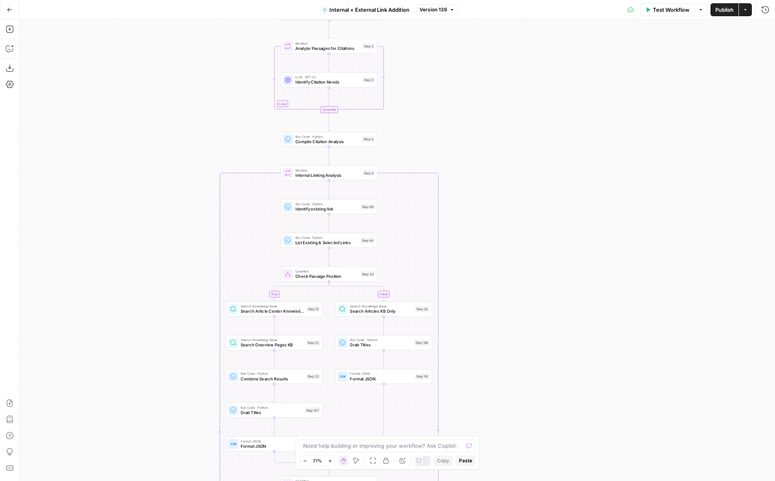
drag, startPoint x: 513, startPoint y: 385, endPoint x: 496, endPoint y: 225, distance: 161.2
click at [496, 225] on div "true false true false true false Workflow Set Inputs Inputs Run Code · Python R…" at bounding box center [397, 250] width 756 height 462
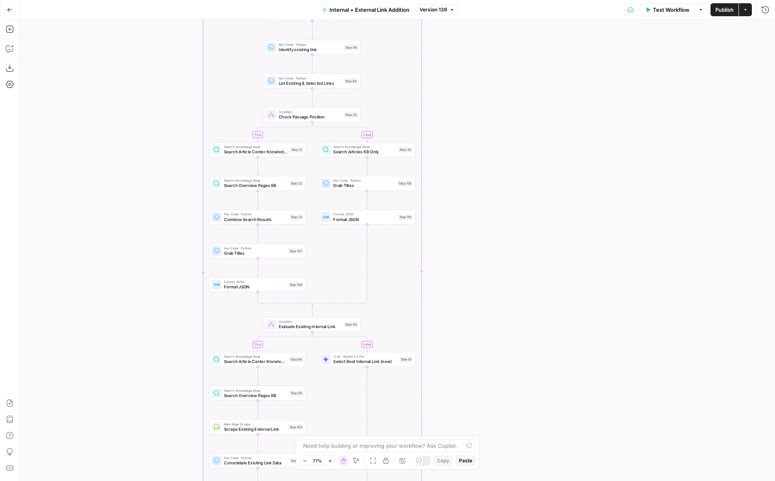
drag, startPoint x: 521, startPoint y: 229, endPoint x: 521, endPoint y: 173, distance: 56.0
click at [521, 173] on div "true false true false true false Workflow Set Inputs Inputs Run Code · Python R…" at bounding box center [397, 250] width 756 height 462
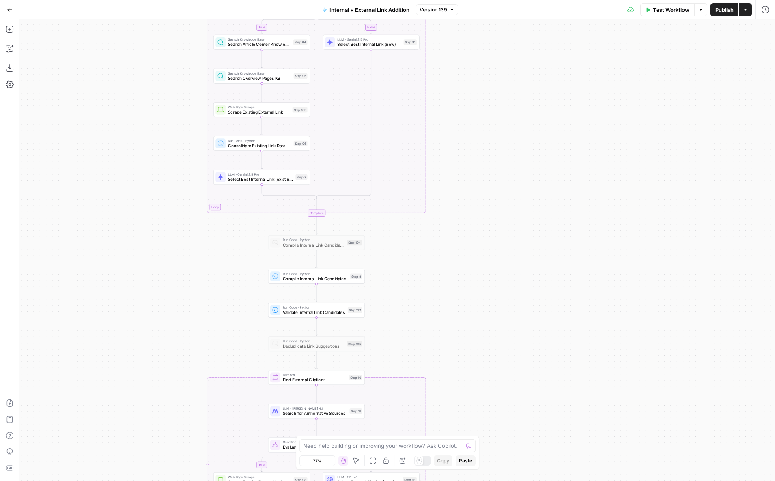
drag, startPoint x: 504, startPoint y: 284, endPoint x: 508, endPoint y: 183, distance: 100.8
click at [508, 183] on div "true false true false true false Workflow Set Inputs Inputs Run Code · Python R…" at bounding box center [397, 250] width 756 height 462
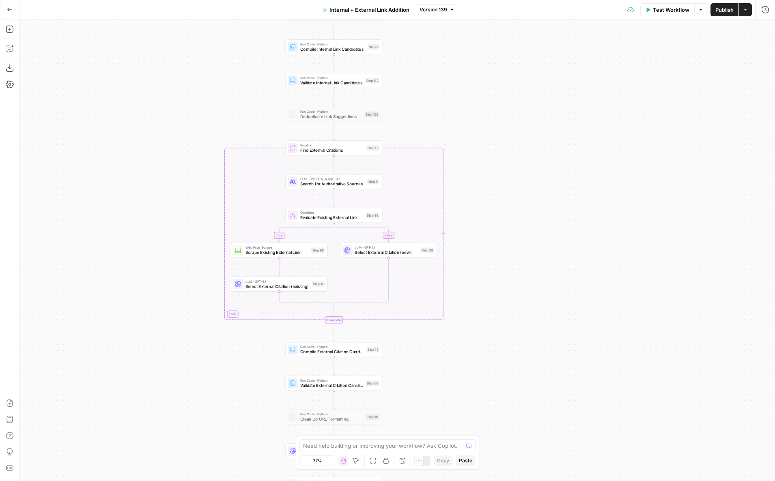
drag, startPoint x: 485, startPoint y: 285, endPoint x: 497, endPoint y: 129, distance: 157.1
click at [497, 129] on div "true false true false true false Workflow Set Inputs Inputs Run Code · Python R…" at bounding box center [397, 250] width 756 height 462
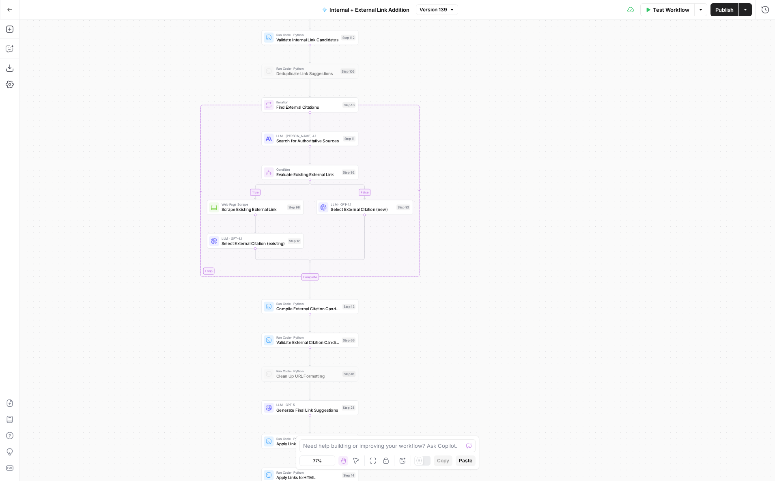
drag, startPoint x: 542, startPoint y: 339, endPoint x: 518, endPoint y: 296, distance: 49.4
click at [518, 296] on div "true false true false true false Workflow Set Inputs Inputs Run Code · Python R…" at bounding box center [397, 250] width 756 height 462
click at [269, 242] on span "Select External Citation (existing)" at bounding box center [254, 243] width 64 height 6
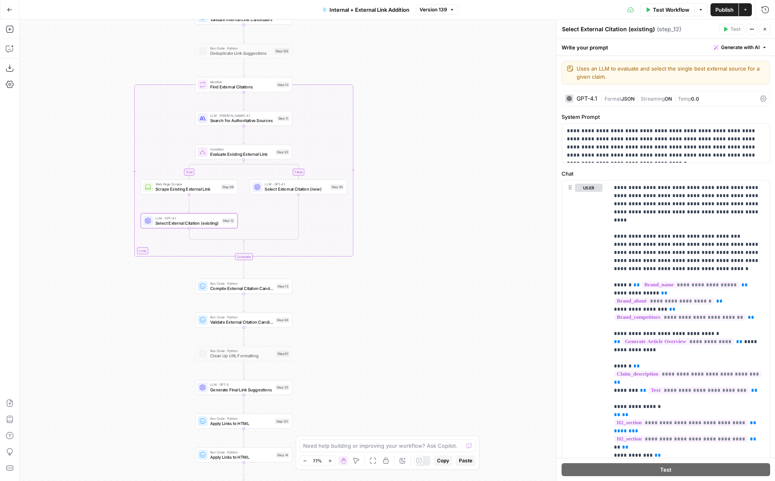
drag, startPoint x: 210, startPoint y: 350, endPoint x: 143, endPoint y: 330, distance: 69.7
click at [143, 330] on div "true false true false true false Workflow Set Inputs Inputs Run Code · Python R…" at bounding box center [397, 250] width 756 height 462
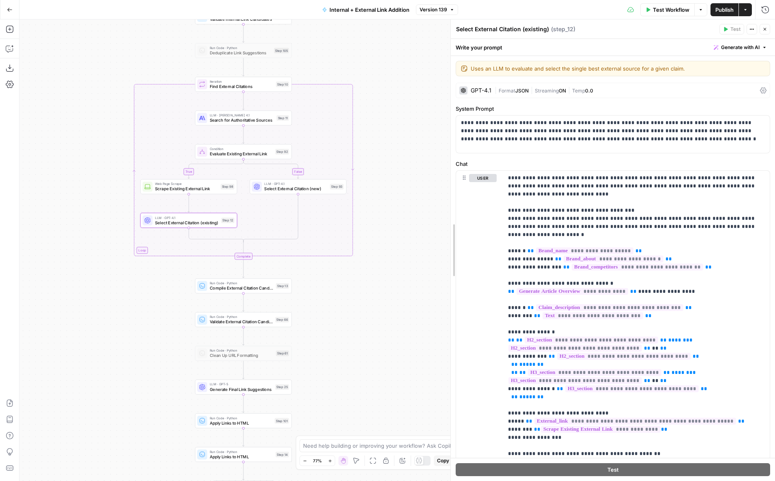
drag, startPoint x: 556, startPoint y: 240, endPoint x: 343, endPoint y: 236, distance: 212.8
click at [343, 236] on body "LegalZoom New Home Browse Insights Opportunities Your Data Recent Grids Article…" at bounding box center [387, 240] width 775 height 481
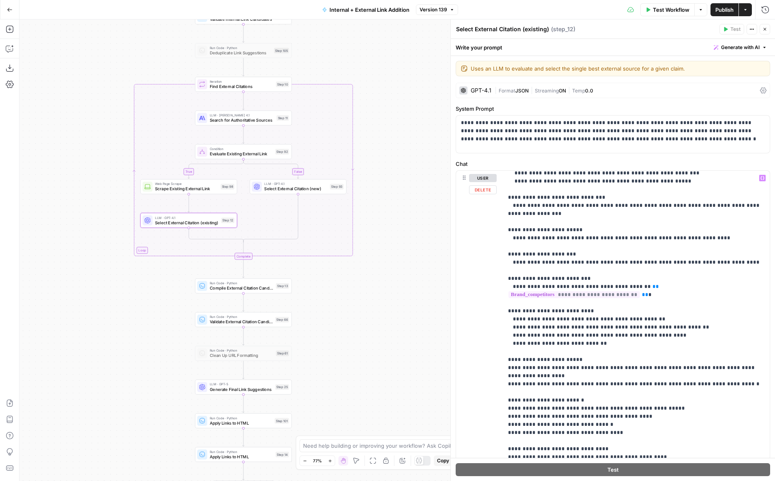
scroll to position [780, 0]
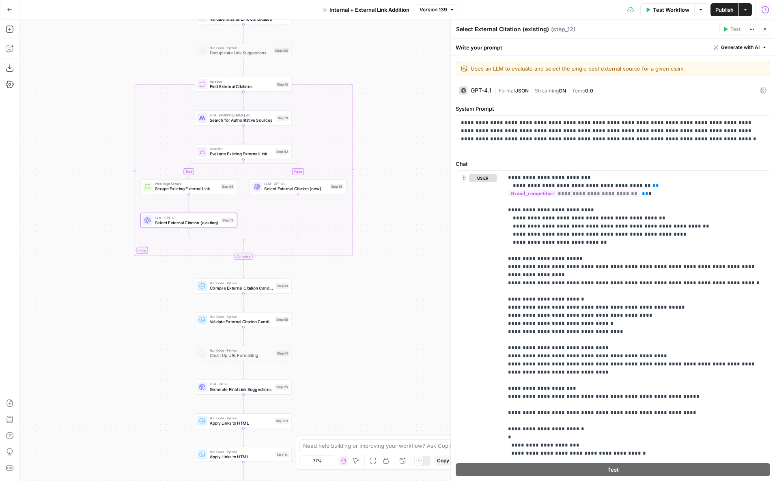
click at [768, 32] on button "Close" at bounding box center [765, 29] width 11 height 11
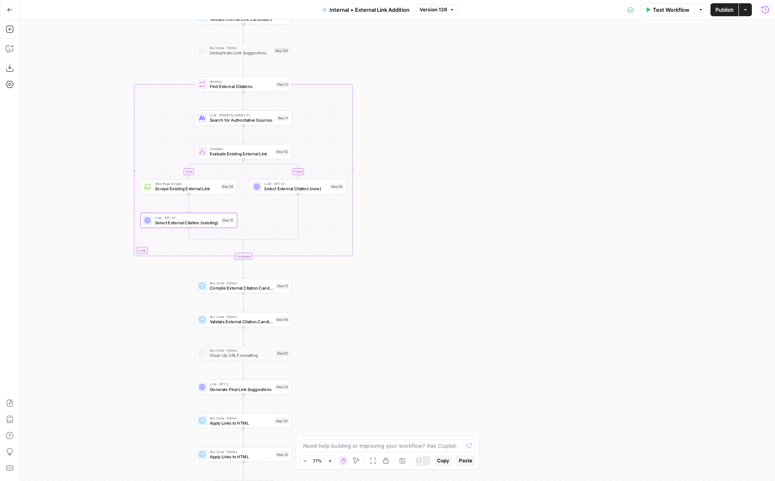
click at [765, 16] on div "Test Workflow Options Publish Actions Run History" at bounding box center [616, 9] width 317 height 19
click at [765, 11] on icon "button" at bounding box center [766, 10] width 8 height 8
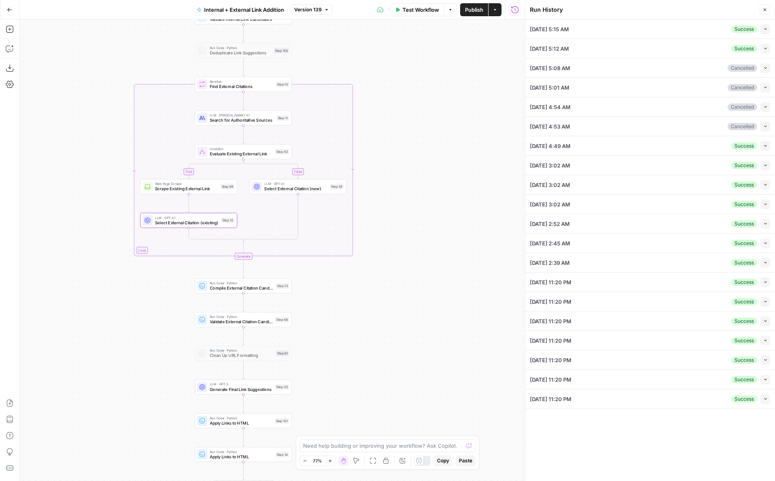
click at [764, 32] on button "Collapse" at bounding box center [766, 29] width 10 height 10
type input "legalzoom.com/articles/how-to-copyright-a-logo-by-yourself"
type textarea "<div builder-id="builder-36fe2d1ecd794a239539f602a3b526d4"><div><p>A strong log…"
type input "LegalZoom - LLC"
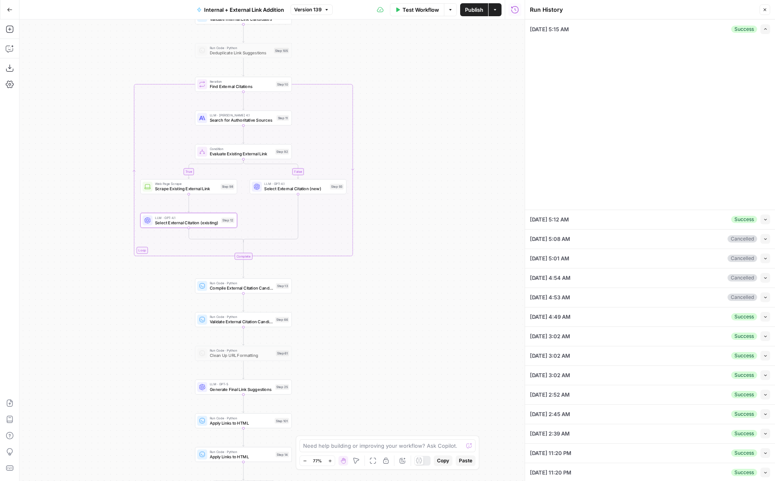
type input "Articles Center Sitemap"
type input "Overview Pages Sitemap"
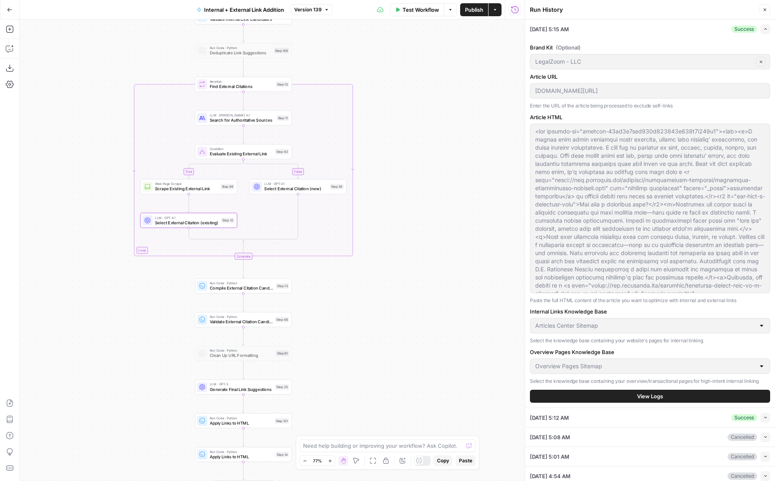
scroll to position [297, 0]
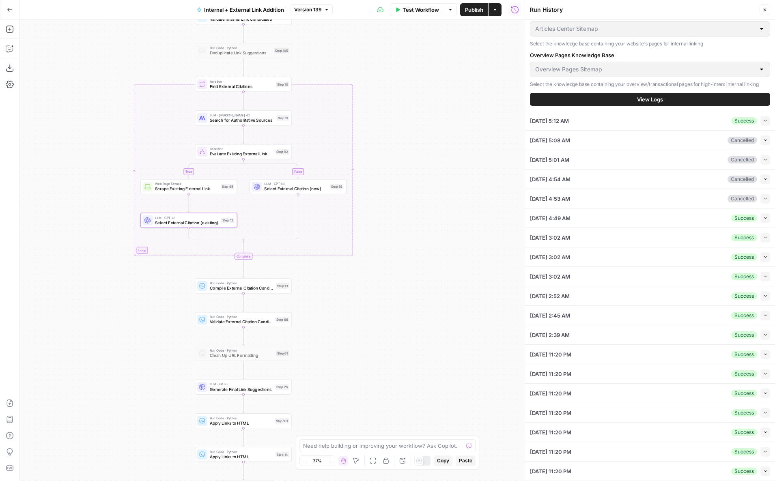
click at [636, 102] on button "View Logs" at bounding box center [650, 99] width 240 height 13
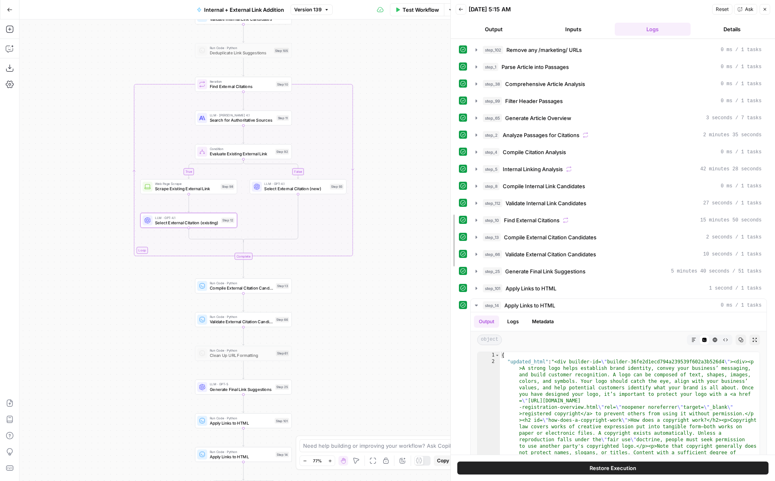
drag, startPoint x: 526, startPoint y: 246, endPoint x: 430, endPoint y: 253, distance: 96.1
click at [430, 253] on body "LegalZoom New Home Browse Insights Opportunities Your Data Recent Grids Article…" at bounding box center [387, 240] width 775 height 481
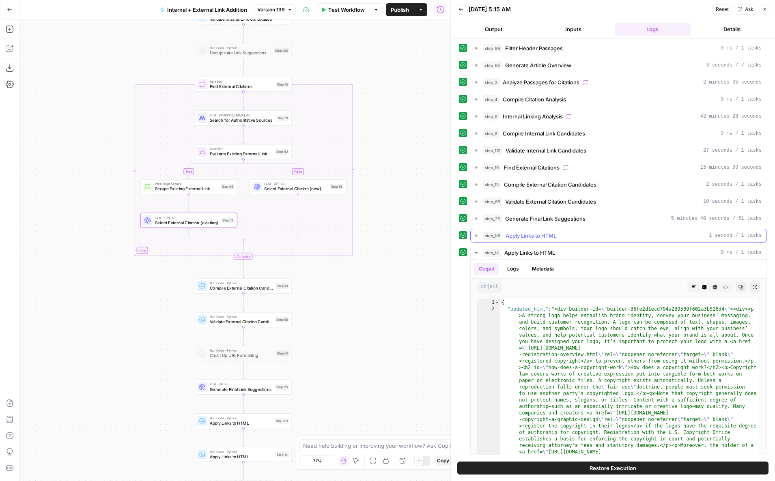
scroll to position [65, 0]
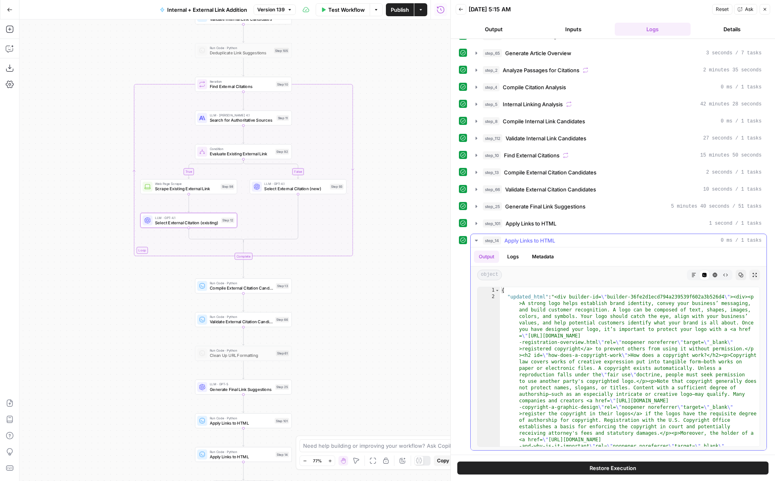
click at [476, 240] on icon "button" at bounding box center [476, 241] width 3 height 2
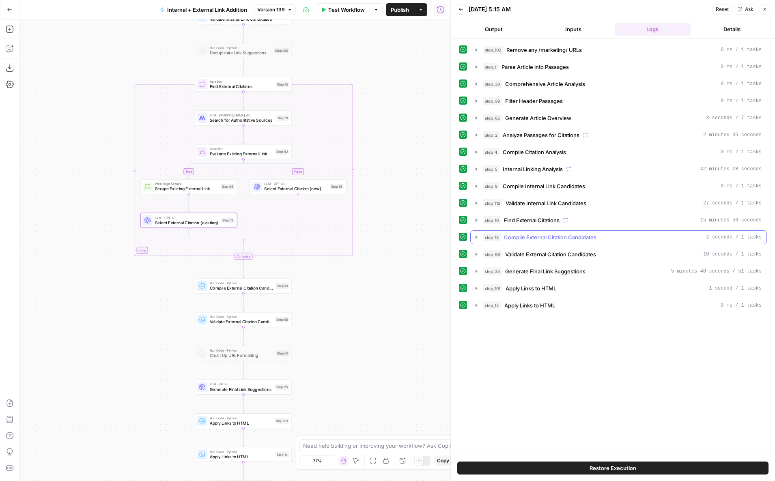
click at [473, 236] on button "step_13 Compile External Citation Candidates 2 seconds / 1 tasks" at bounding box center [619, 237] width 296 height 13
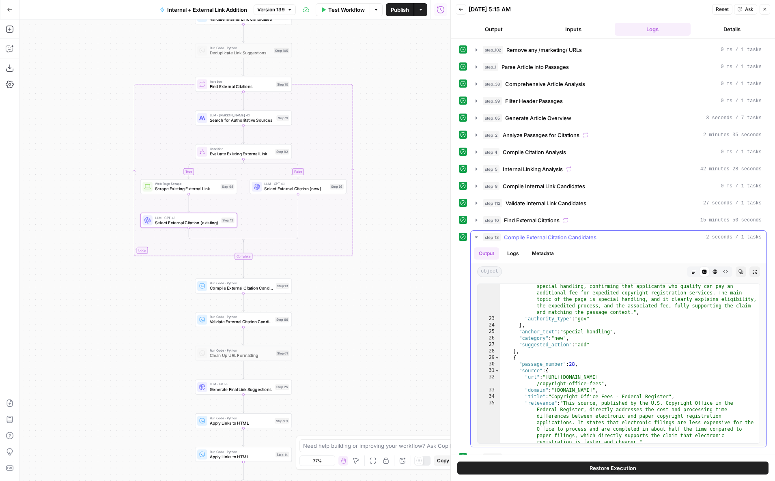
scroll to position [170, 0]
type textarea "**"
click at [595, 352] on div ""relevance" : "This official U.S. Copyright Office FAQ directly addresses speci…" at bounding box center [630, 379] width 260 height 205
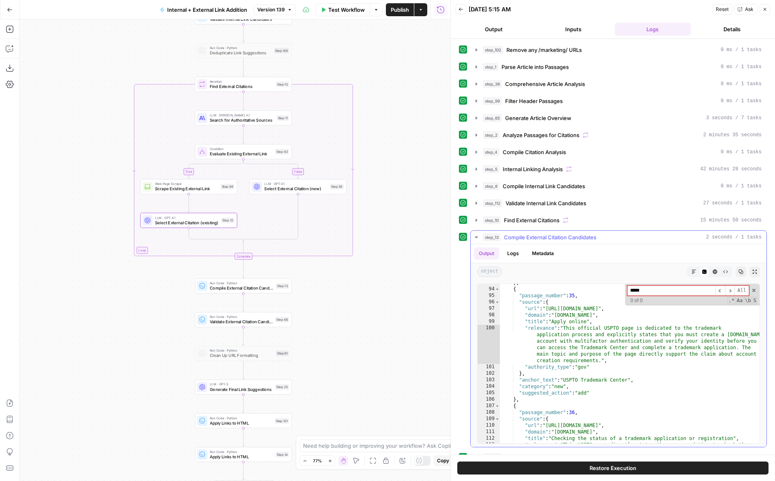
type input "******"
drag, startPoint x: 701, startPoint y: 295, endPoint x: 630, endPoint y: 291, distance: 71.9
click at [630, 291] on input "******" at bounding box center [672, 291] width 88 height 10
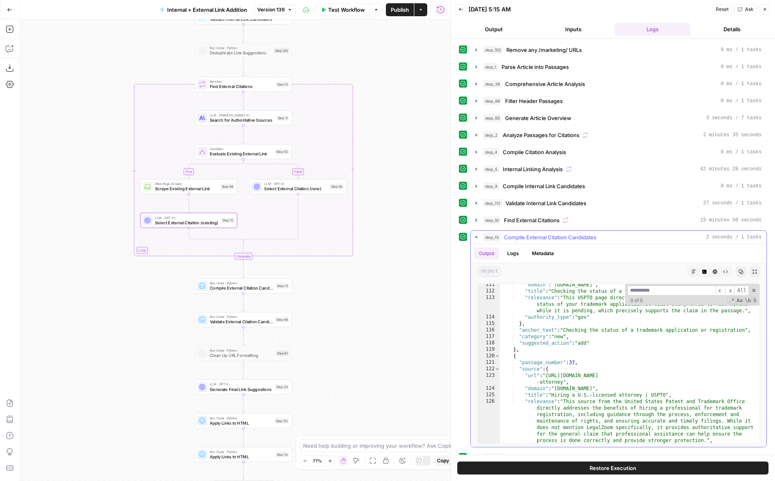
scroll to position [1010, 0]
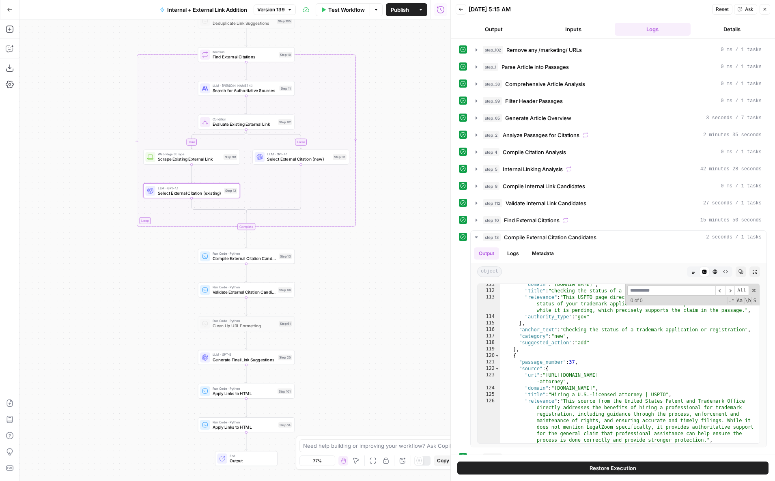
drag, startPoint x: 323, startPoint y: 341, endPoint x: 325, endPoint y: 311, distance: 29.7
click at [325, 311] on div "true false true false true false Workflow Set Inputs Inputs Run Code · Python R…" at bounding box center [234, 250] width 431 height 462
click at [477, 222] on icon "button" at bounding box center [476, 220] width 6 height 6
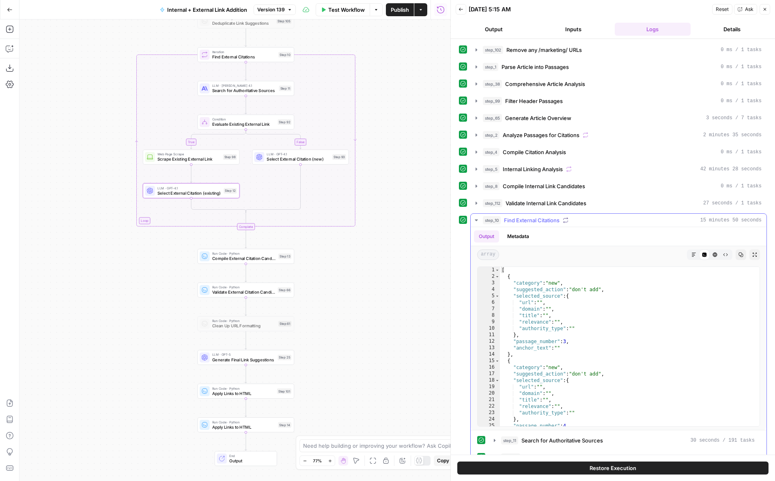
type textarea "**********"
click at [623, 313] on div "[ { "category" : "new" , "suggested_action" : "don't add" , "selected_source" :…" at bounding box center [630, 353] width 260 height 173
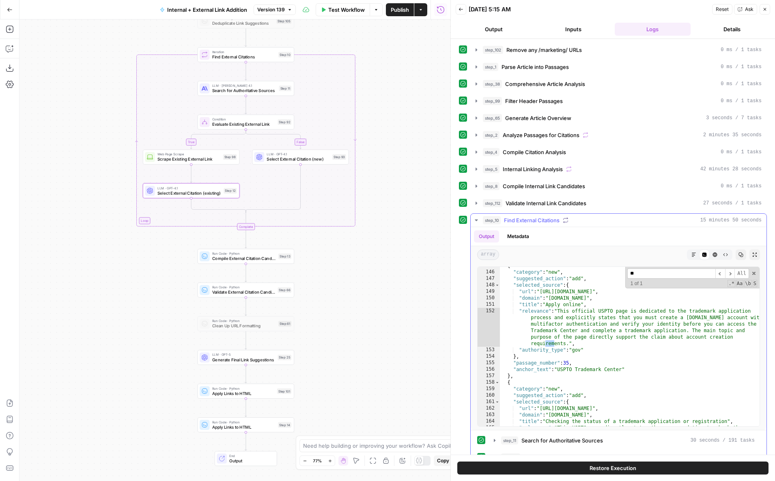
type input "*"
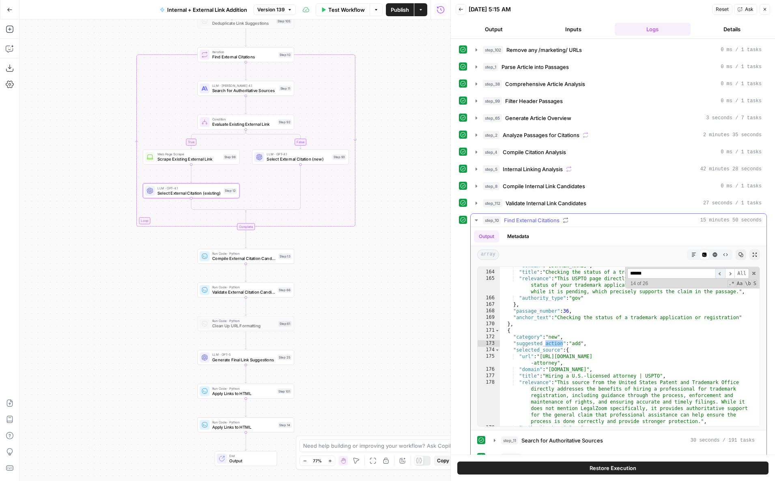
type input "******"
click at [722, 274] on span "​" at bounding box center [721, 274] width 10 height 10
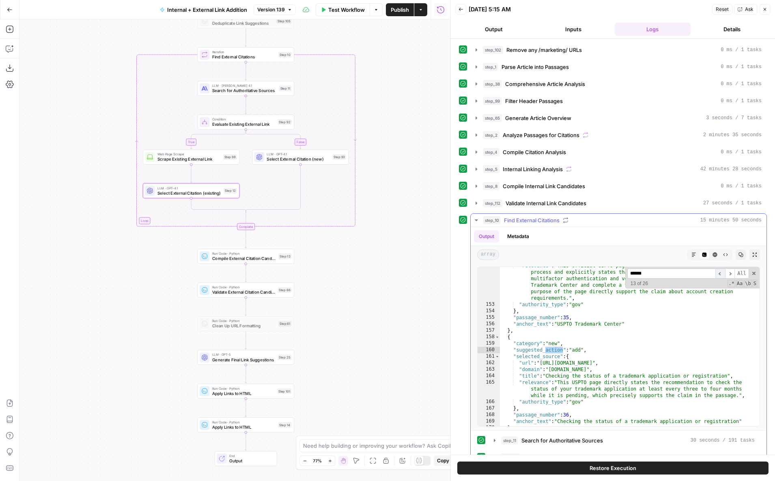
click at [722, 274] on span "​" at bounding box center [721, 274] width 10 height 10
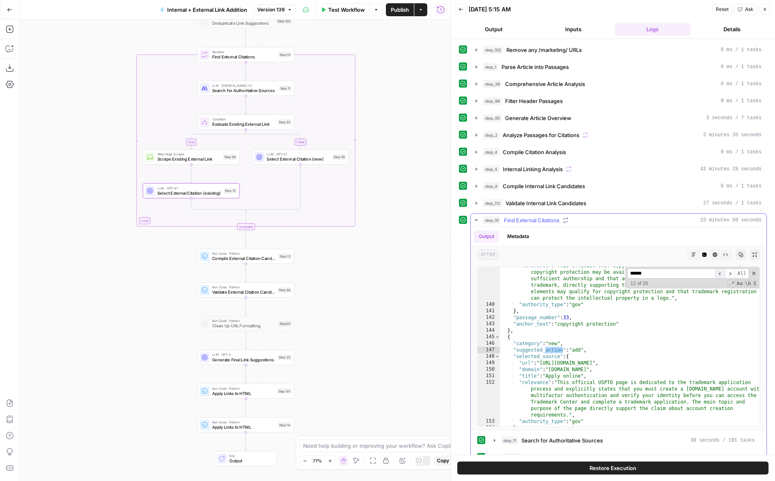
click at [722, 274] on span "​" at bounding box center [721, 274] width 10 height 10
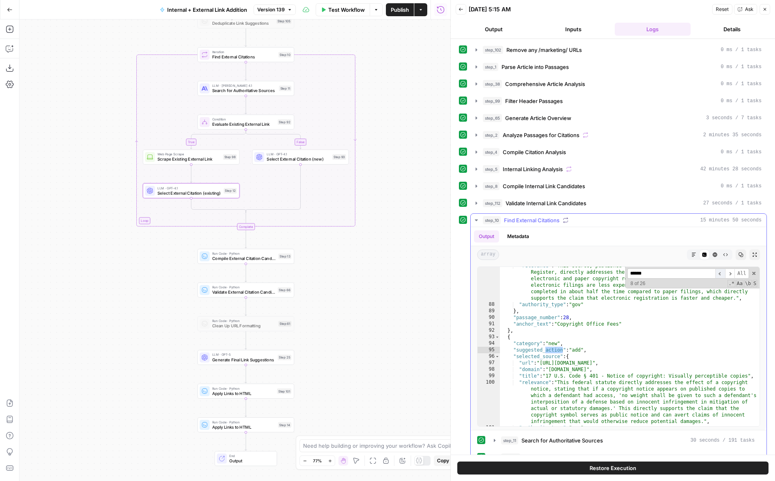
click at [722, 274] on span "​" at bounding box center [721, 274] width 10 height 10
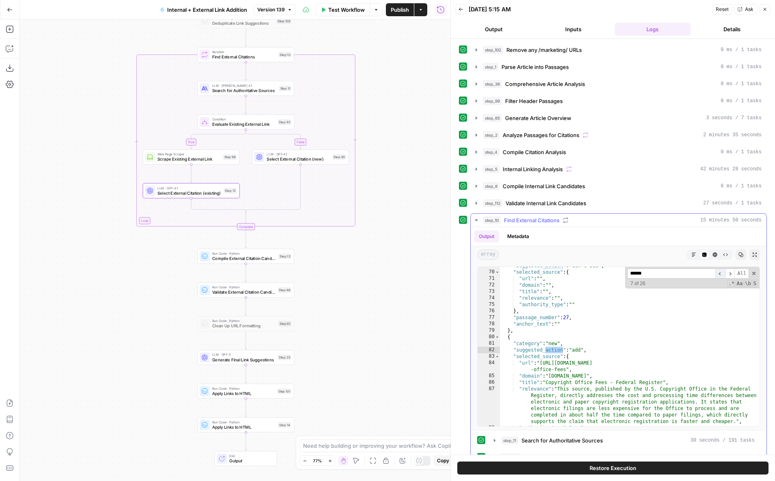
click at [722, 274] on span "​" at bounding box center [721, 274] width 10 height 10
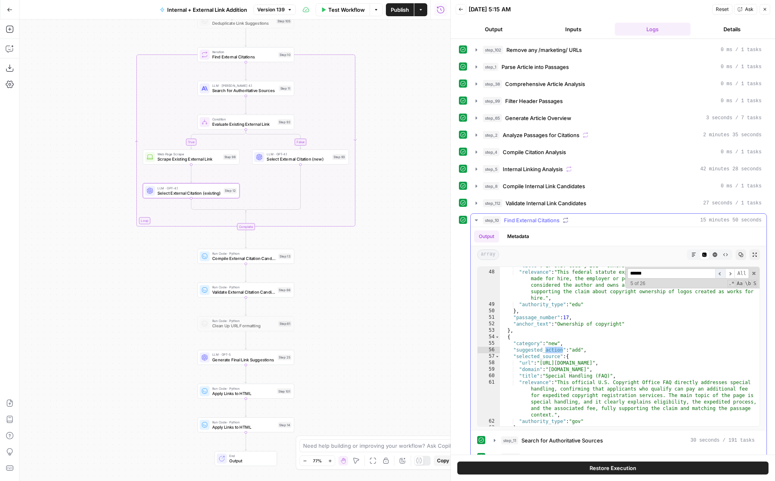
click at [722, 274] on span "​" at bounding box center [721, 274] width 10 height 10
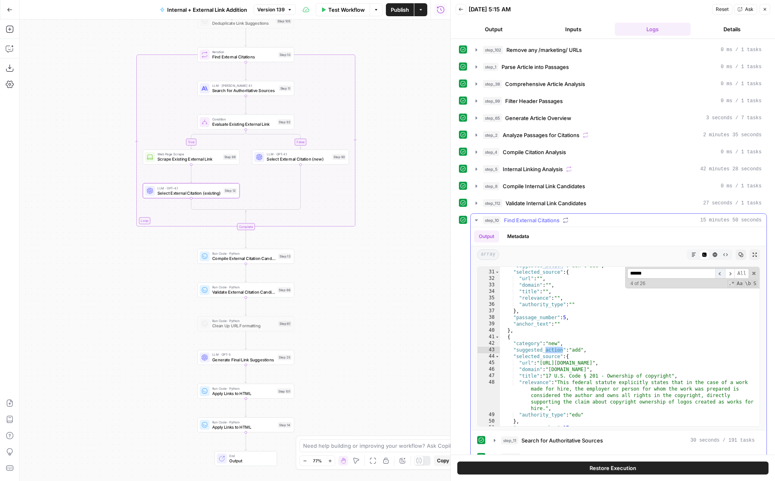
click at [722, 274] on span "​" at bounding box center [721, 274] width 10 height 10
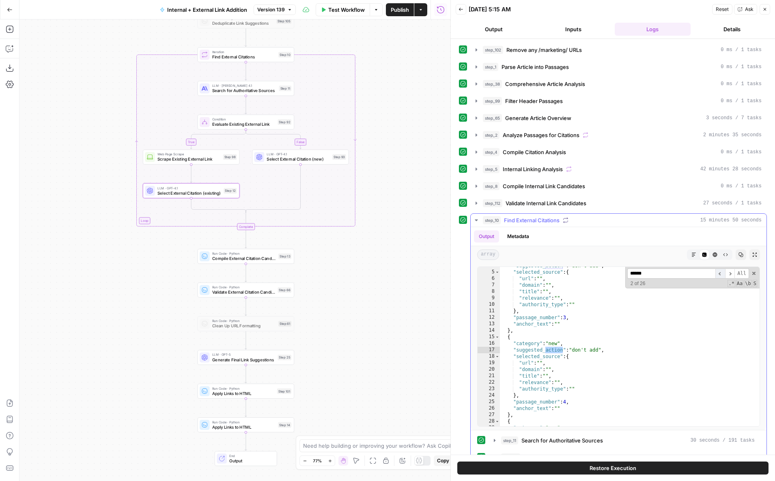
click at [722, 274] on span "​" at bounding box center [721, 274] width 10 height 10
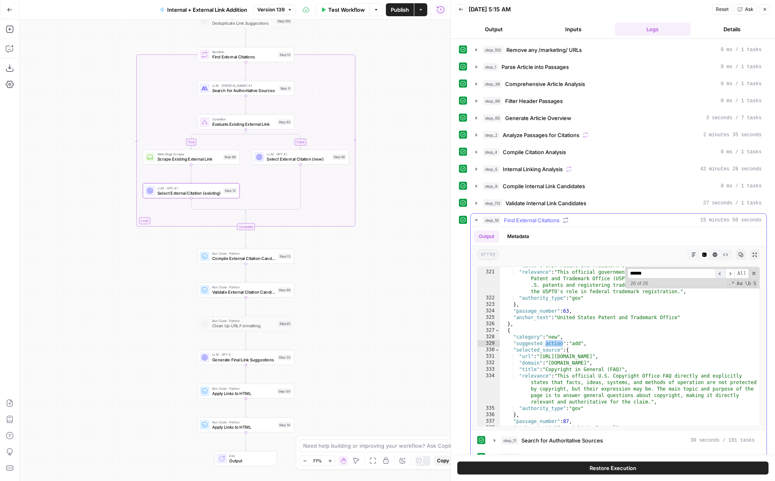
click at [722, 274] on span "​" at bounding box center [721, 274] width 10 height 10
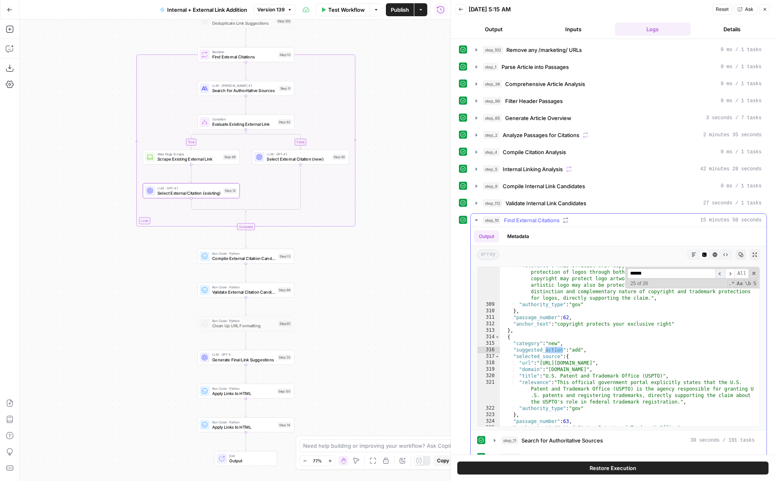
click at [722, 274] on span "​" at bounding box center [721, 274] width 10 height 10
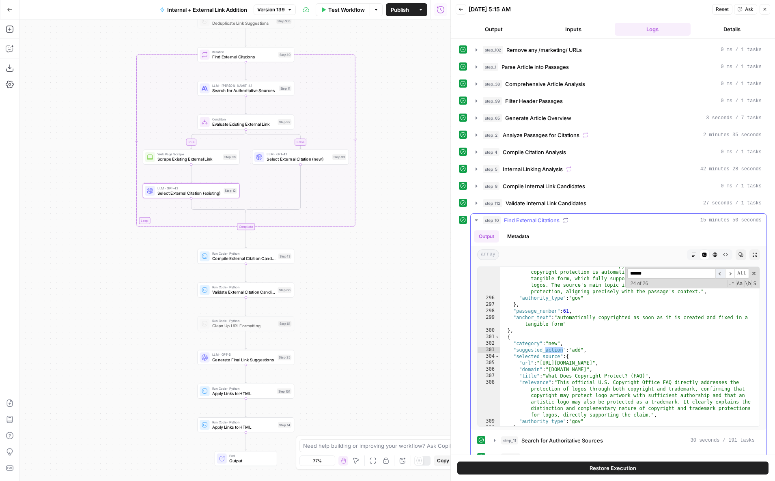
click at [722, 274] on span "​" at bounding box center [721, 274] width 10 height 10
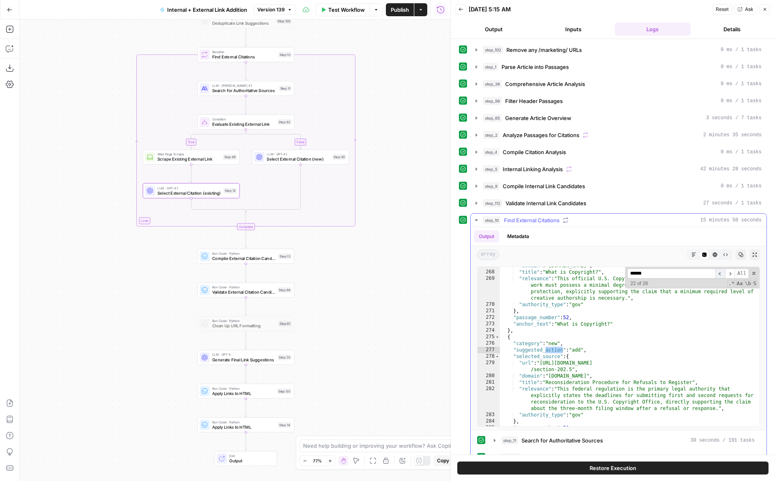
click at [722, 274] on span "​" at bounding box center [721, 274] width 10 height 10
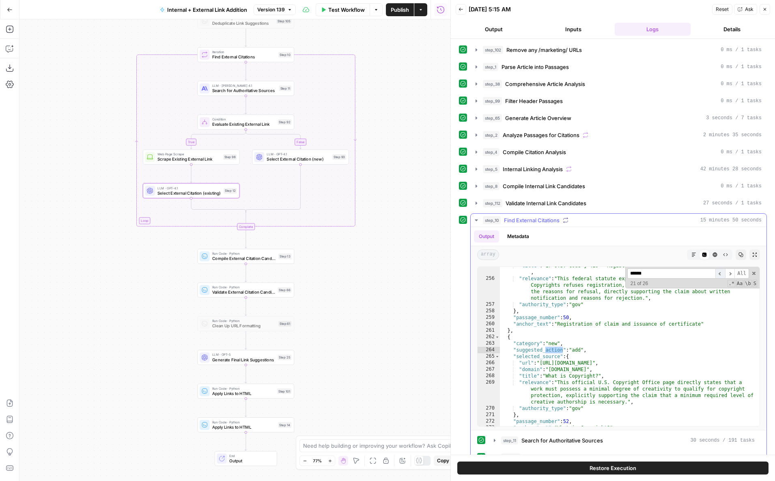
click at [722, 274] on span "​" at bounding box center [721, 274] width 10 height 10
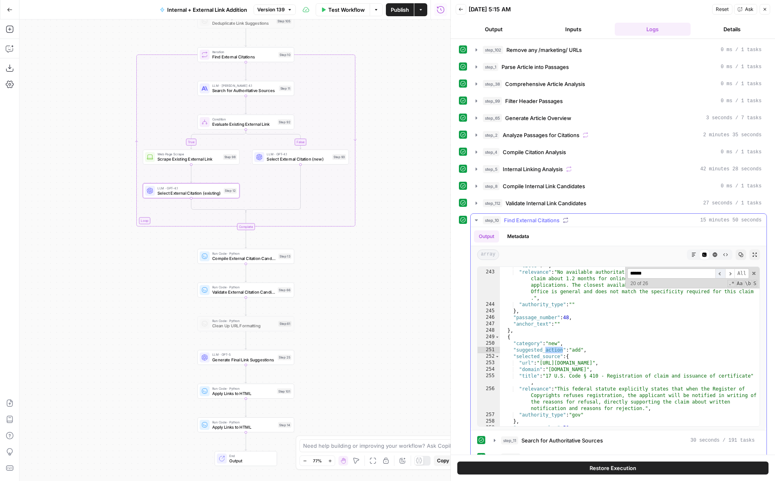
click at [722, 274] on span "​" at bounding box center [721, 274] width 10 height 10
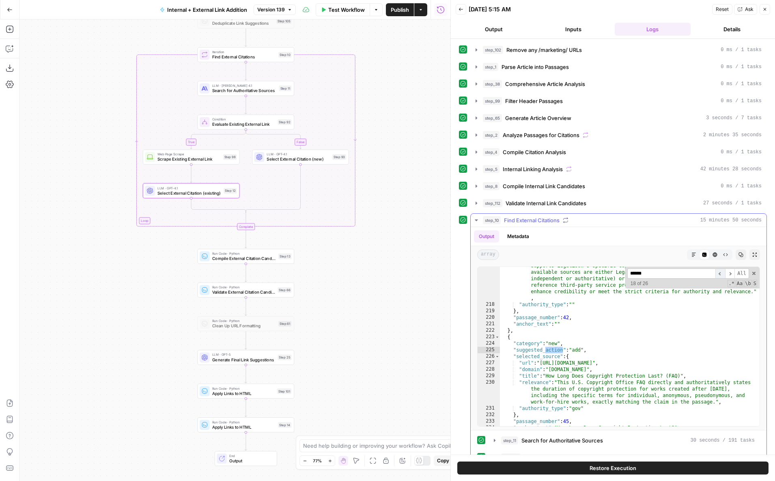
click at [722, 274] on span "​" at bounding box center [721, 274] width 10 height 10
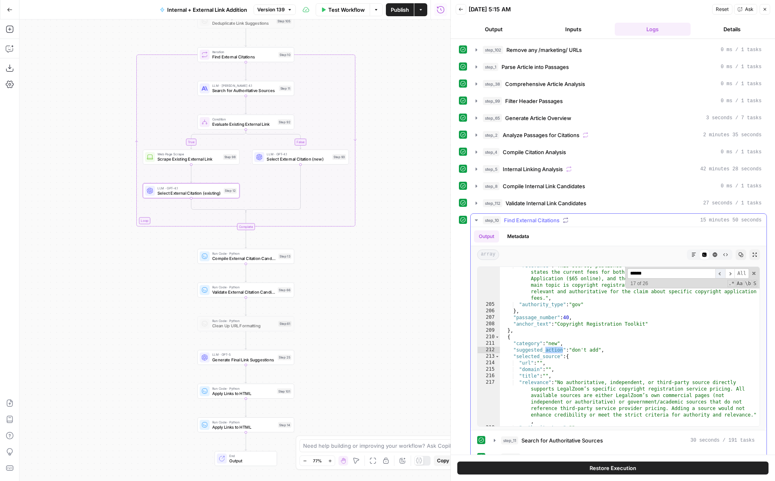
click at [722, 274] on span "​" at bounding box center [721, 274] width 10 height 10
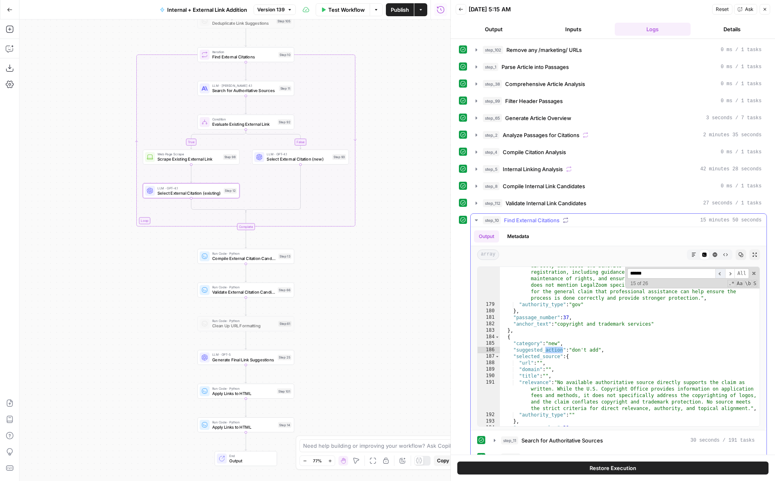
click at [722, 274] on span "​" at bounding box center [721, 274] width 10 height 10
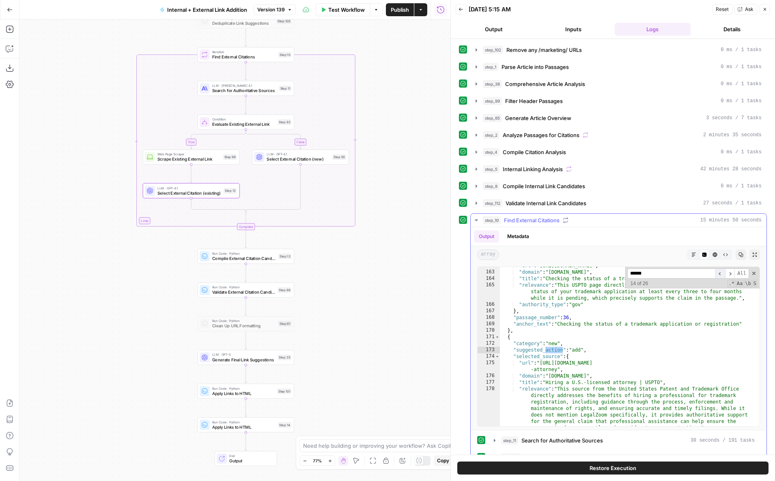
click at [722, 274] on span "​" at bounding box center [721, 274] width 10 height 10
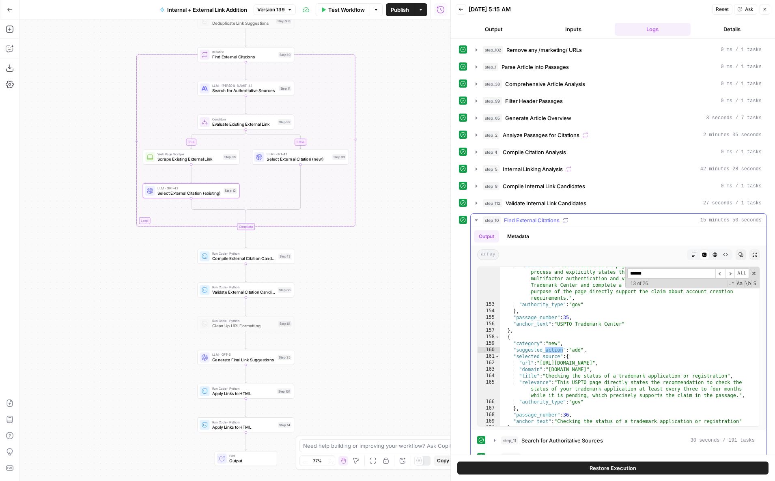
click at [754, 274] on span at bounding box center [754, 274] width 6 height 6
type textarea "**********"
click at [766, 6] on button "Close" at bounding box center [765, 9] width 11 height 11
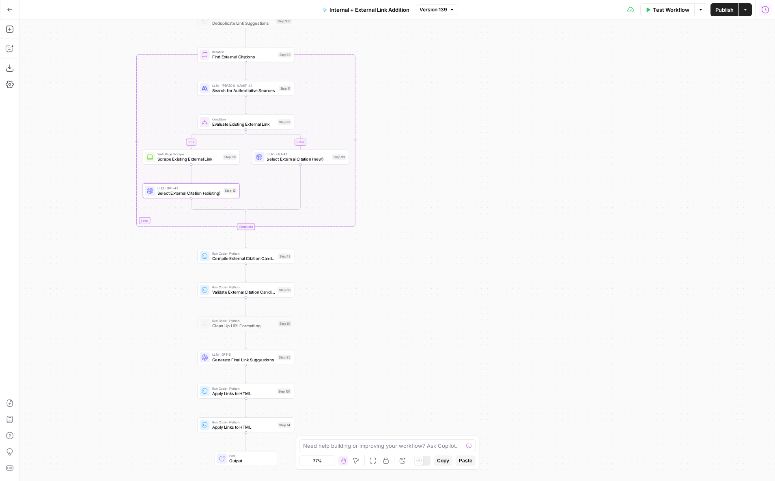
drag, startPoint x: 445, startPoint y: 225, endPoint x: 580, endPoint y: 296, distance: 152.5
click at [580, 296] on div "true false true false true false Workflow Set Inputs Inputs Run Code · Python R…" at bounding box center [397, 250] width 756 height 462
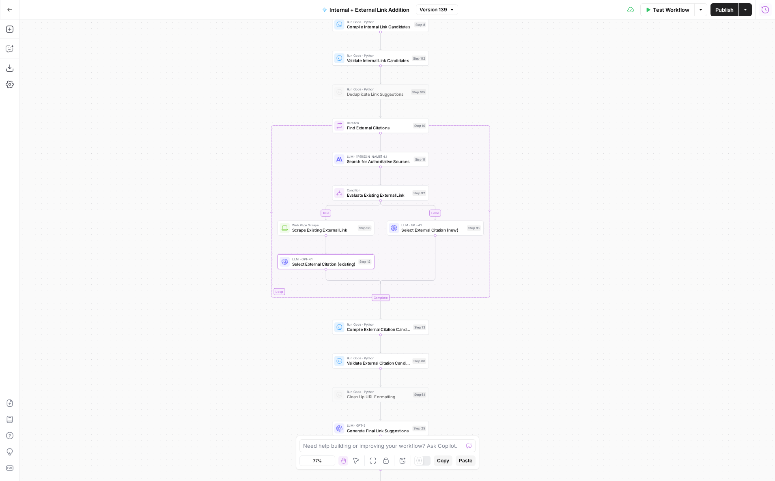
click at [358, 263] on div "Step 12" at bounding box center [364, 262] width 13 height 6
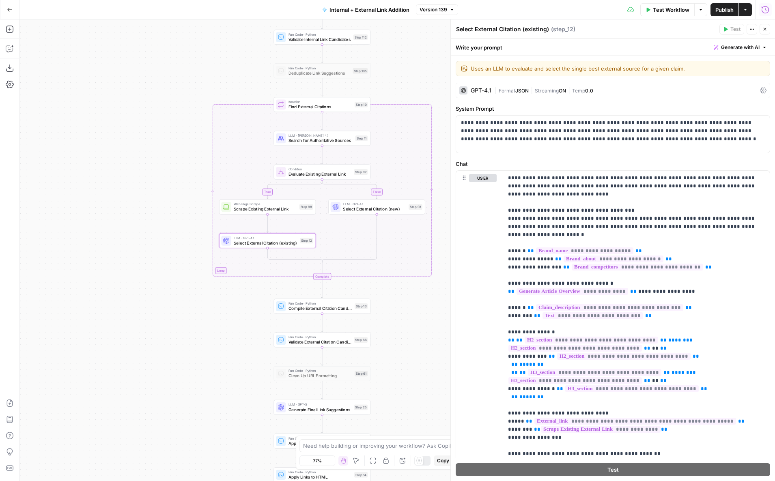
drag, startPoint x: 234, startPoint y: 320, endPoint x: 194, endPoint y: 309, distance: 42.2
click at [195, 309] on div "true false true false true false Workflow Set Inputs Inputs Run Code · Python R…" at bounding box center [397, 250] width 756 height 462
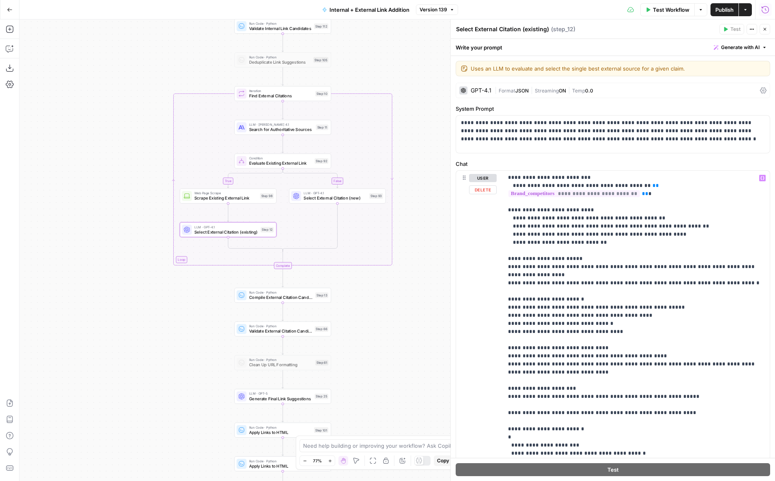
scroll to position [87, 0]
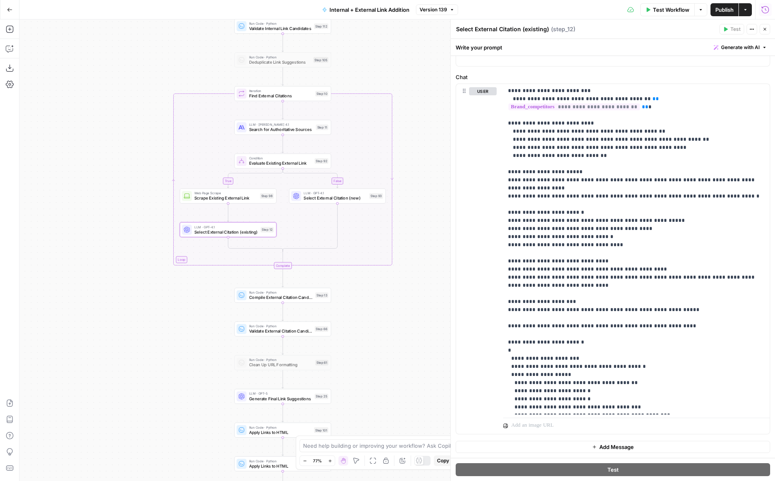
click at [767, 29] on span "Close" at bounding box center [767, 29] width 0 height 0
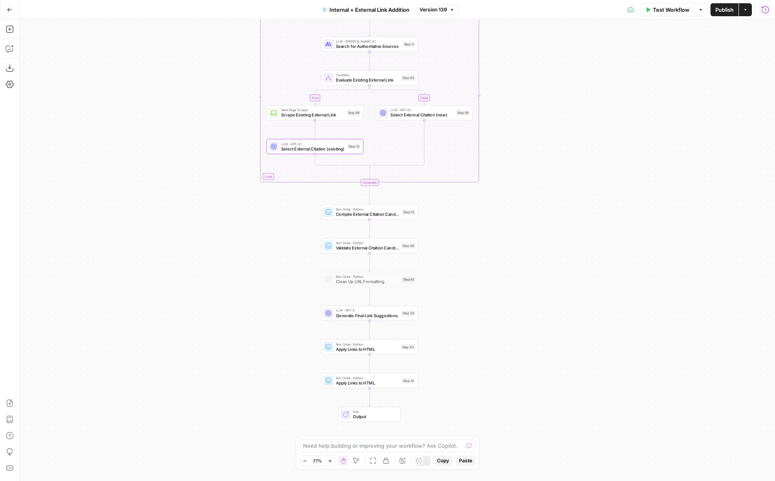
drag, startPoint x: 505, startPoint y: 379, endPoint x: 591, endPoint y: 296, distance: 120.3
click at [591, 296] on div "true false true false true false Workflow Set Inputs Inputs Run Code · Python R…" at bounding box center [397, 250] width 756 height 462
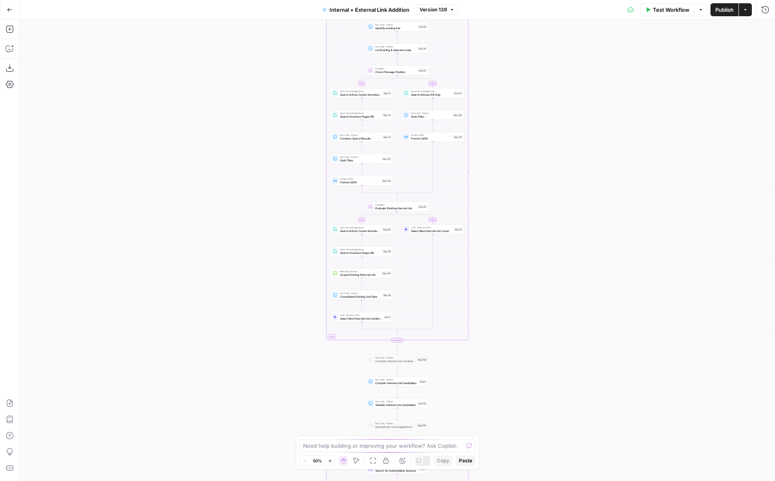
click at [14, 11] on button "Go Back" at bounding box center [9, 9] width 15 height 15
click at [327, 457] on button "Zoom In" at bounding box center [330, 461] width 10 height 10
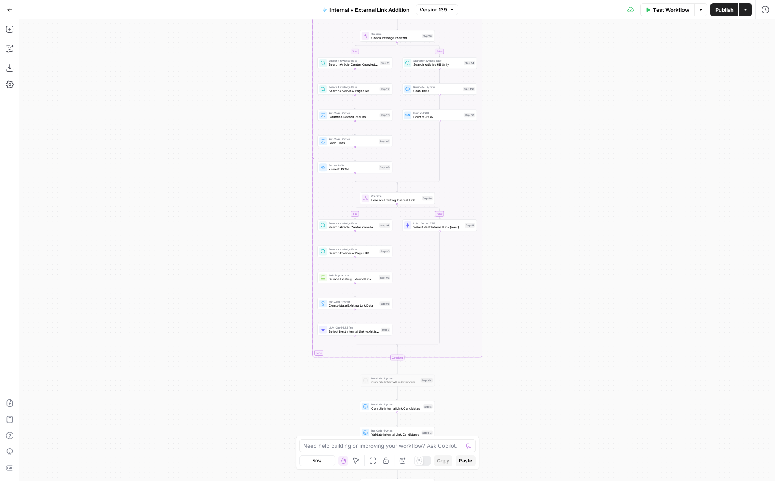
click at [327, 457] on button "Zoom In" at bounding box center [330, 461] width 10 height 10
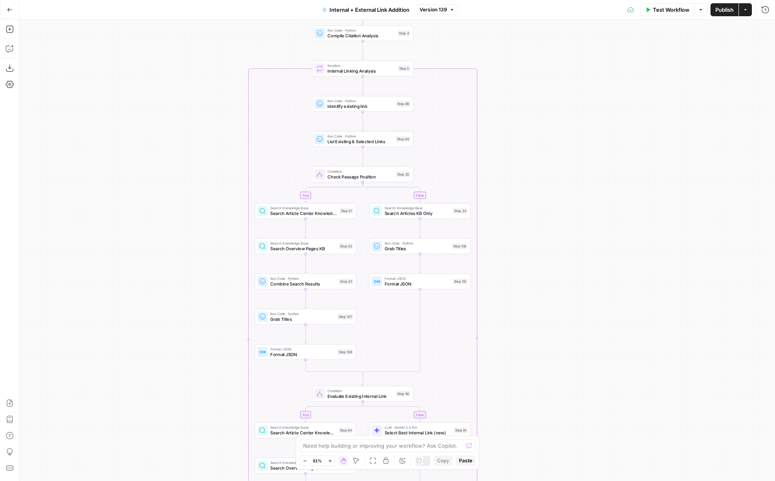
drag, startPoint x: 560, startPoint y: 186, endPoint x: 519, endPoint y: 412, distance: 230.5
click at [520, 411] on div "true false true false true false Workflow Set Inputs Inputs Run Code · Python R…" at bounding box center [397, 250] width 756 height 462
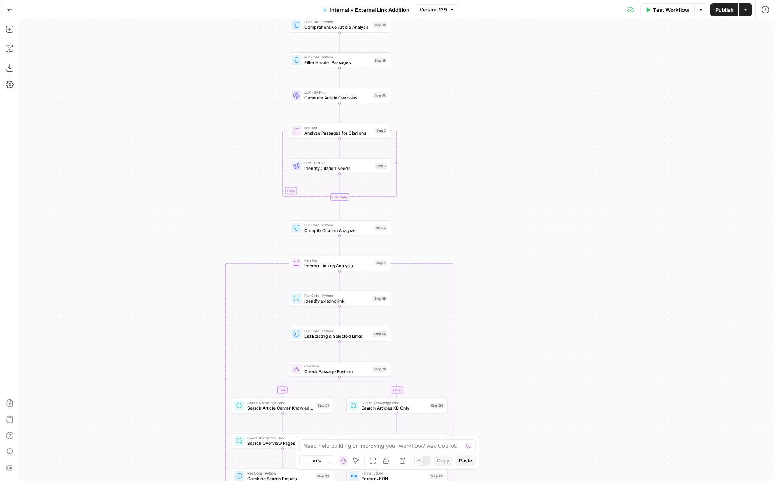
drag, startPoint x: 556, startPoint y: 260, endPoint x: 538, endPoint y: 443, distance: 184.0
click at [538, 443] on div "true false true false true false Workflow Set Inputs Inputs Run Code · Python R…" at bounding box center [397, 250] width 756 height 462
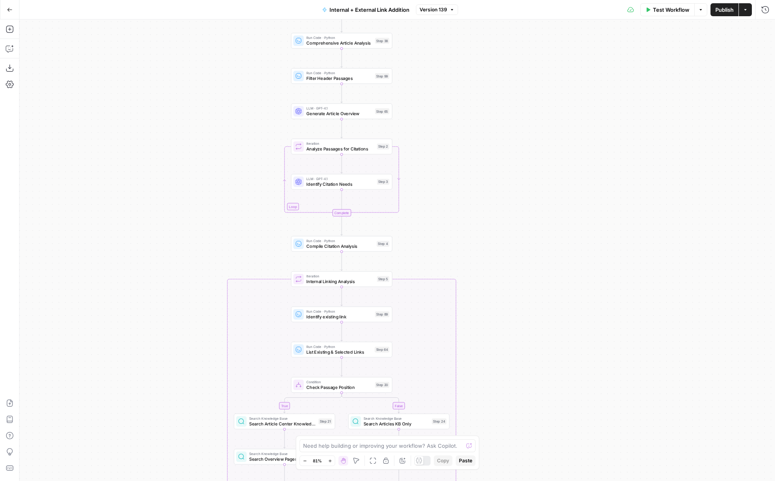
drag, startPoint x: 205, startPoint y: 278, endPoint x: 207, endPoint y: 294, distance: 15.6
click at [207, 294] on div "true false true false true false Workflow Set Inputs Inputs Run Code · Python R…" at bounding box center [397, 250] width 756 height 462
